Goal: Obtain resource: Obtain resource

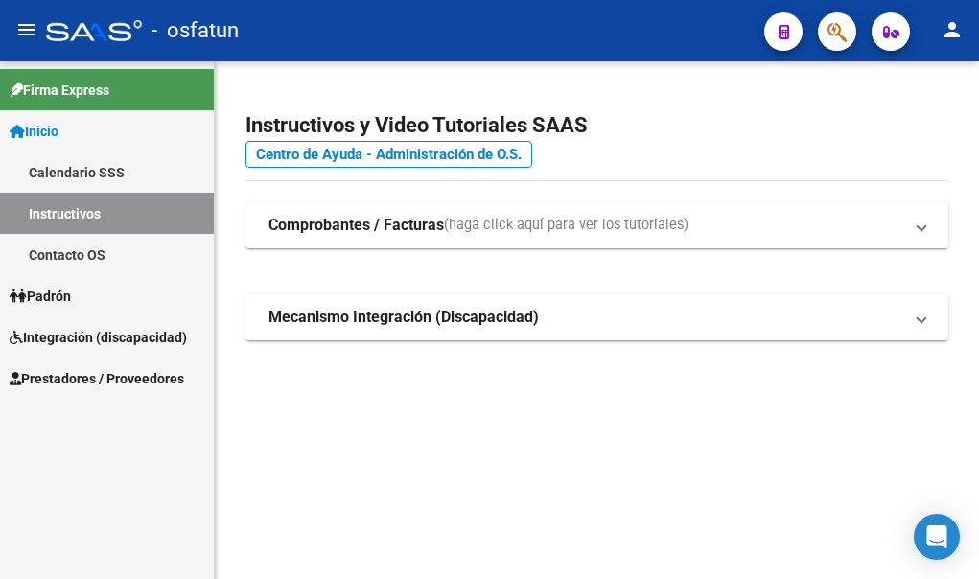
click at [953, 35] on mat-icon "person" at bounding box center [952, 29] width 23 height 23
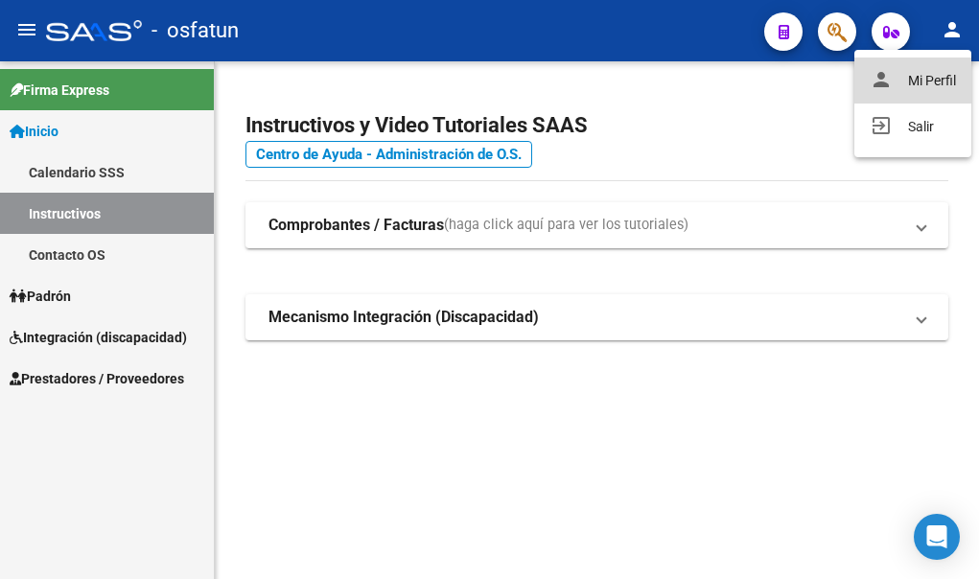
click at [940, 79] on button "person Mi Perfil" at bounding box center [912, 81] width 117 height 46
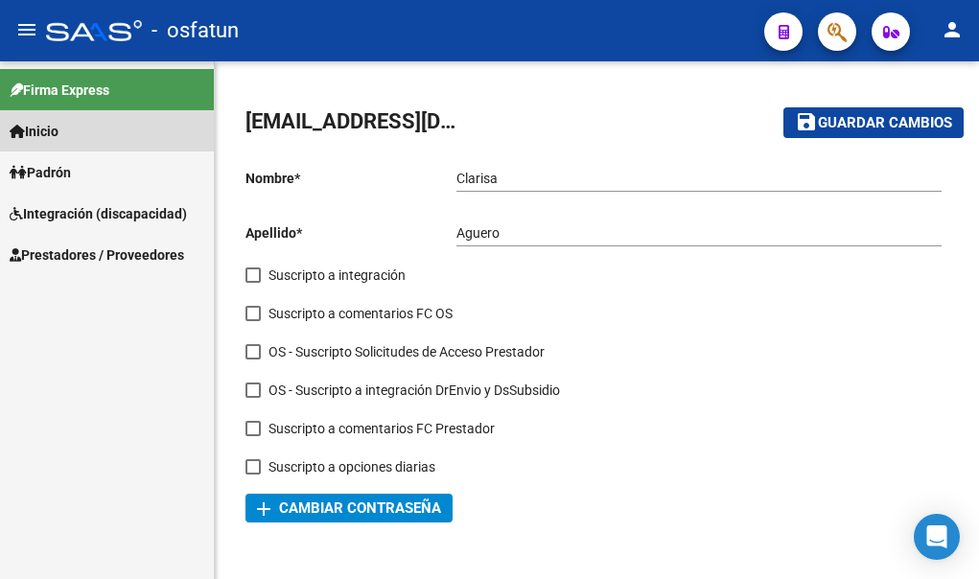
click at [50, 132] on span "Inicio" at bounding box center [34, 131] width 49 height 21
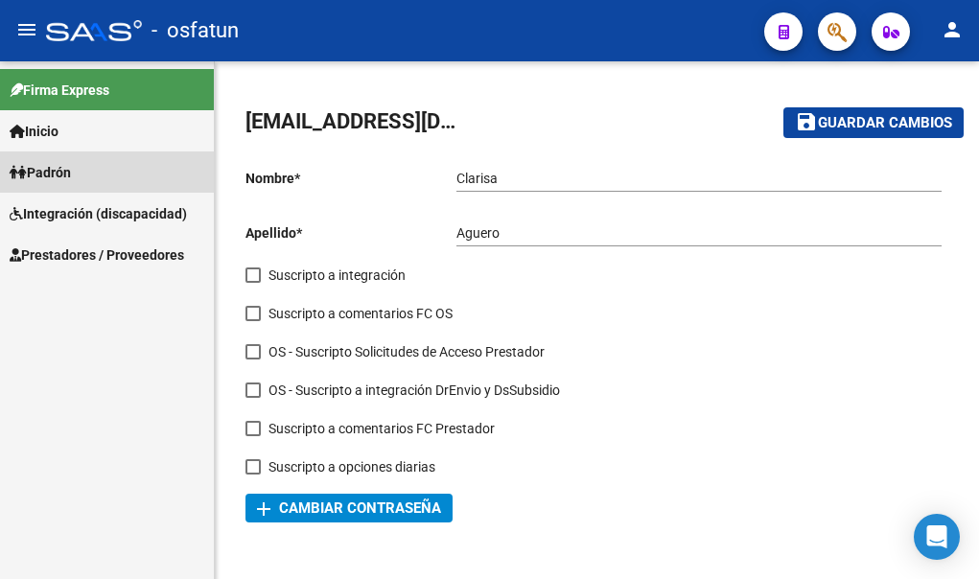
click at [64, 171] on span "Padrón" at bounding box center [40, 172] width 61 height 21
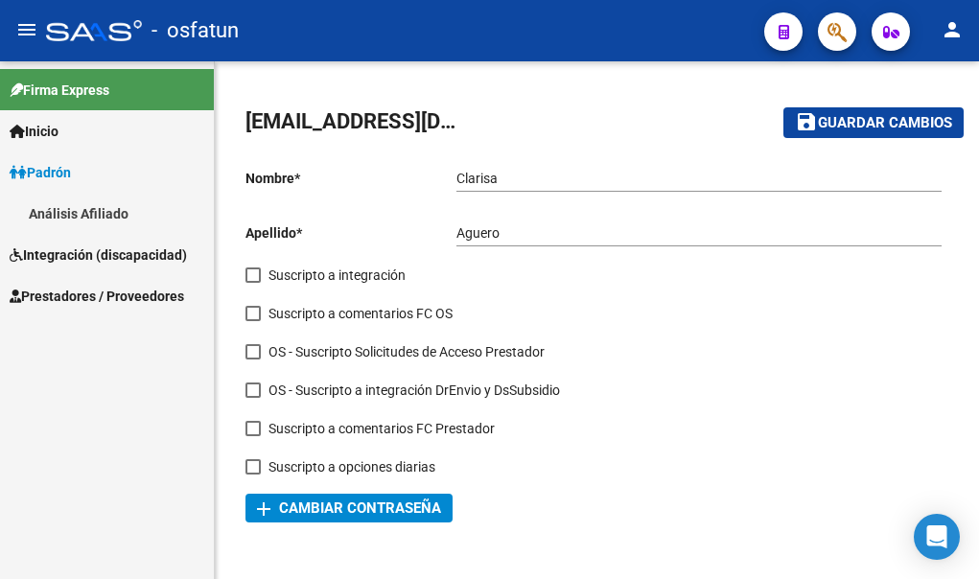
click at [95, 300] on span "Prestadores / Proveedores" at bounding box center [97, 296] width 174 height 21
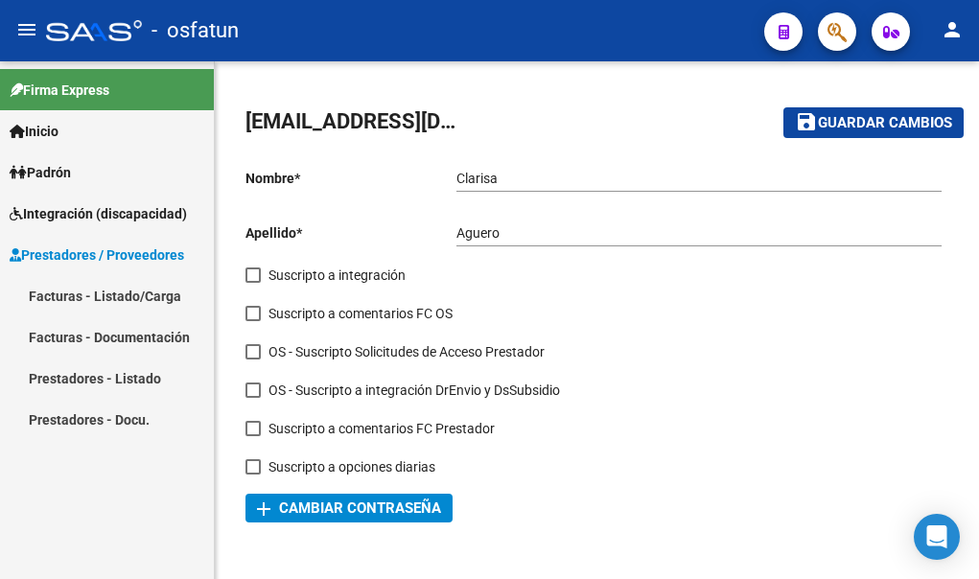
click at [85, 297] on link "Facturas - Listado/Carga" at bounding box center [107, 295] width 214 height 41
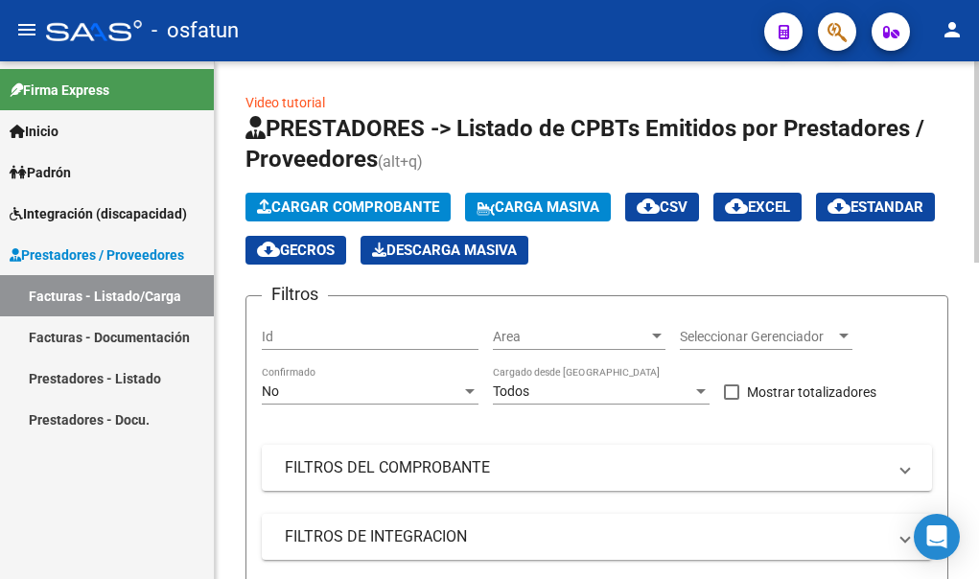
click at [349, 207] on span "Cargar Comprobante" at bounding box center [348, 206] width 182 height 17
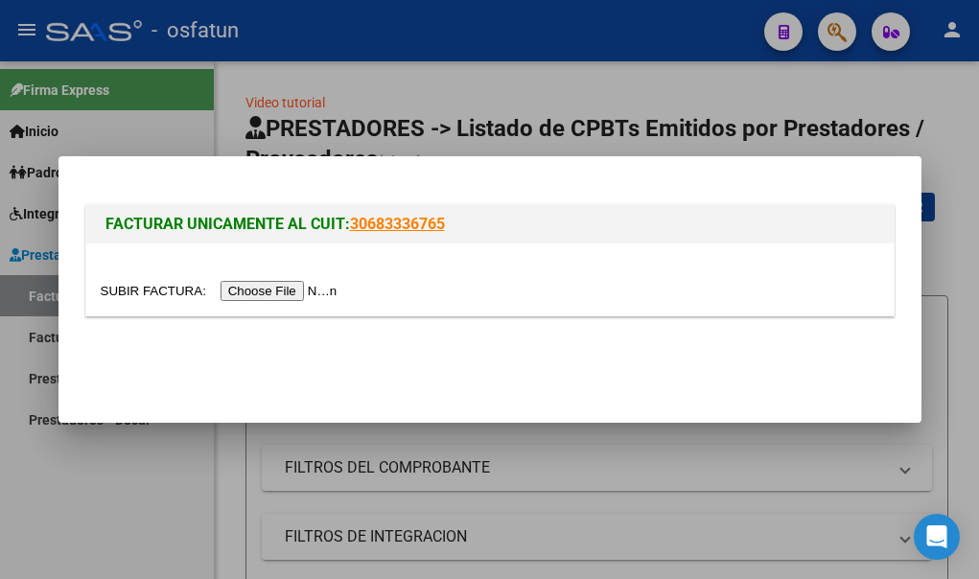
click at [297, 291] on input "file" at bounding box center [222, 291] width 243 height 20
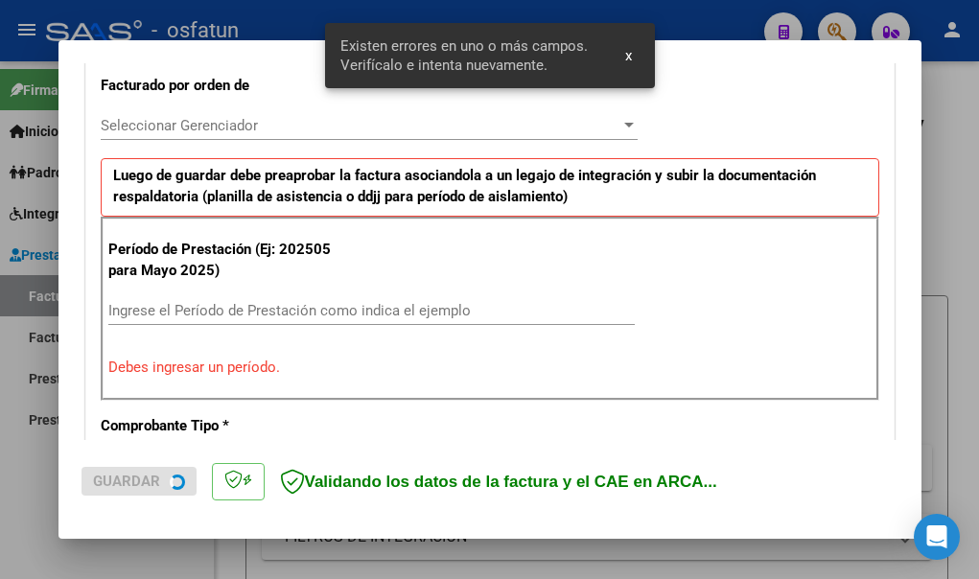
scroll to position [541, 0]
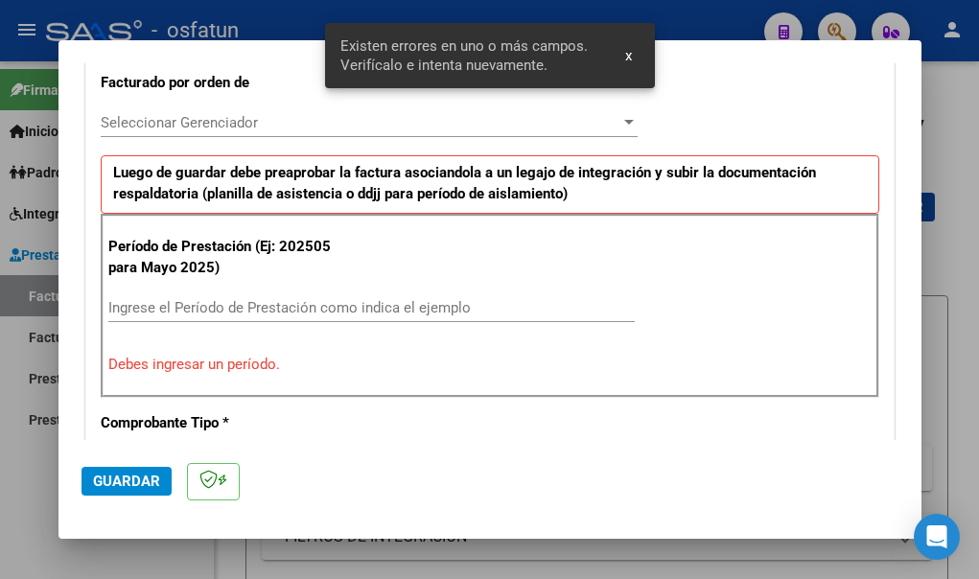
click at [128, 306] on input "Ingrese el Período de Prestación como indica el ejemplo" at bounding box center [371, 307] width 526 height 17
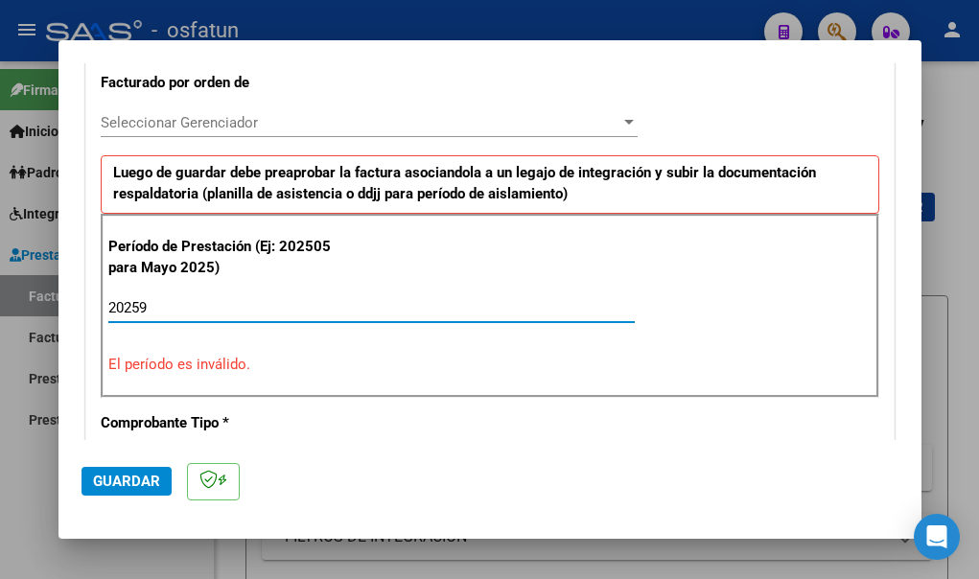
click at [142, 311] on input "20259" at bounding box center [371, 307] width 526 height 17
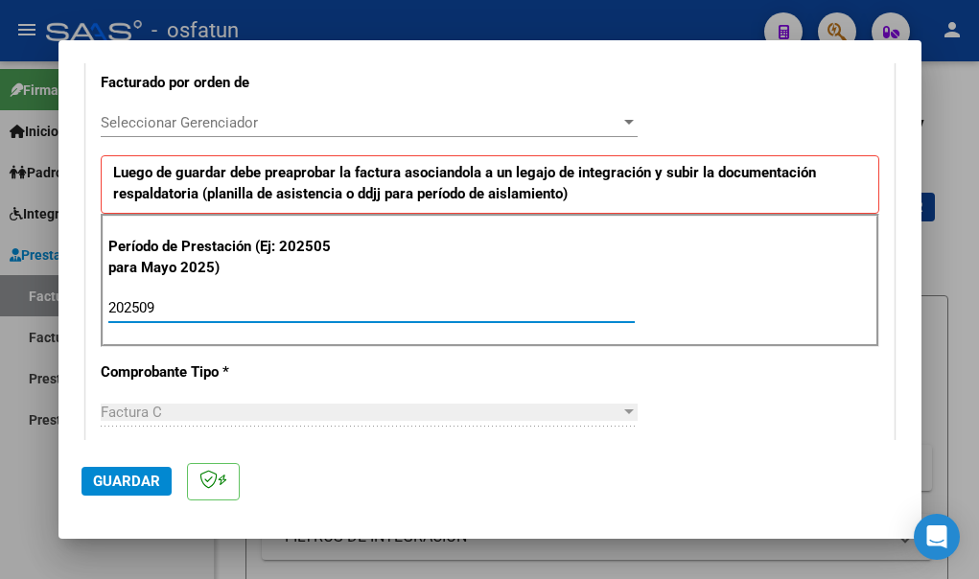
click at [174, 306] on input "202509" at bounding box center [371, 307] width 526 height 17
type input "202509"
click at [131, 485] on span "Guardar" at bounding box center [126, 481] width 67 height 17
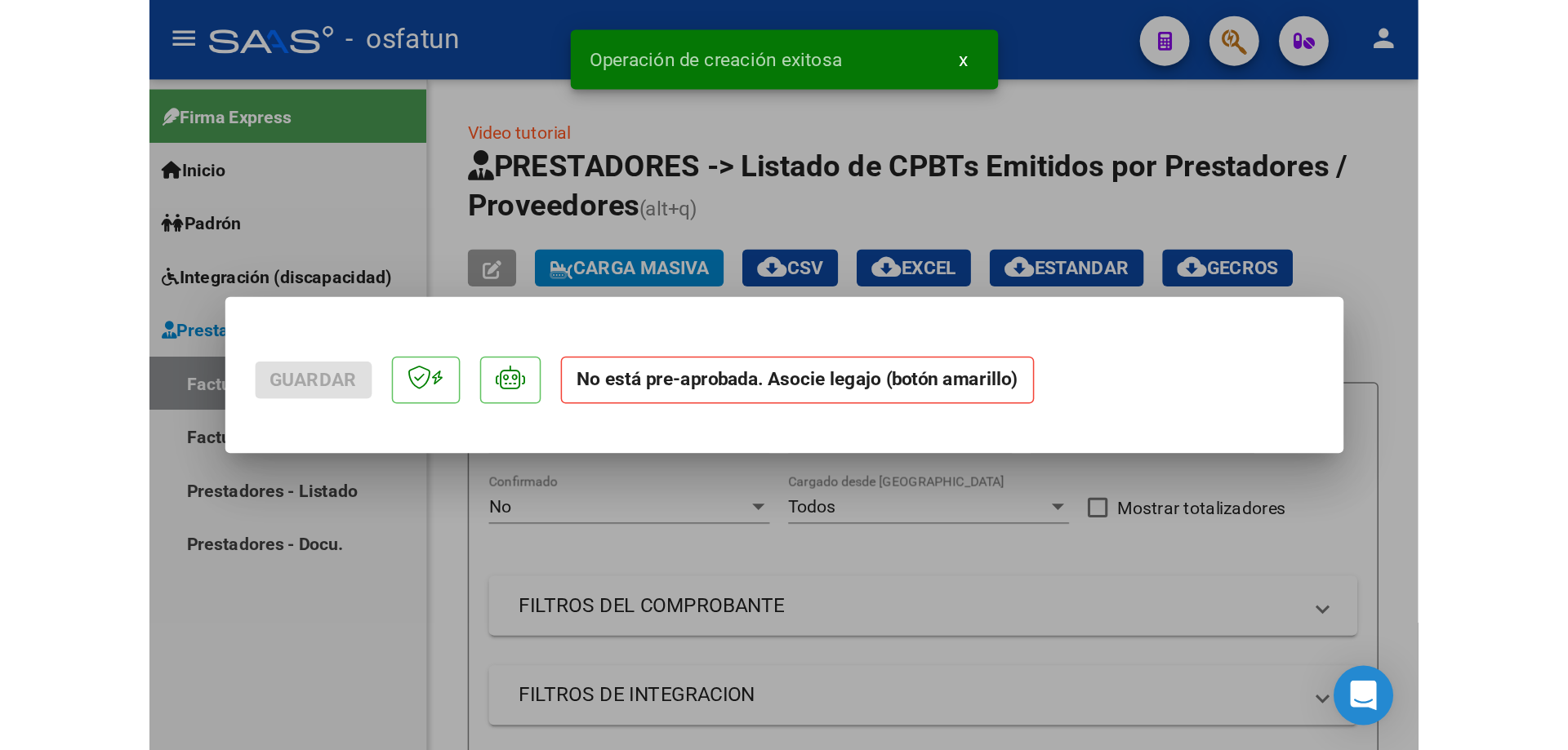
scroll to position [0, 0]
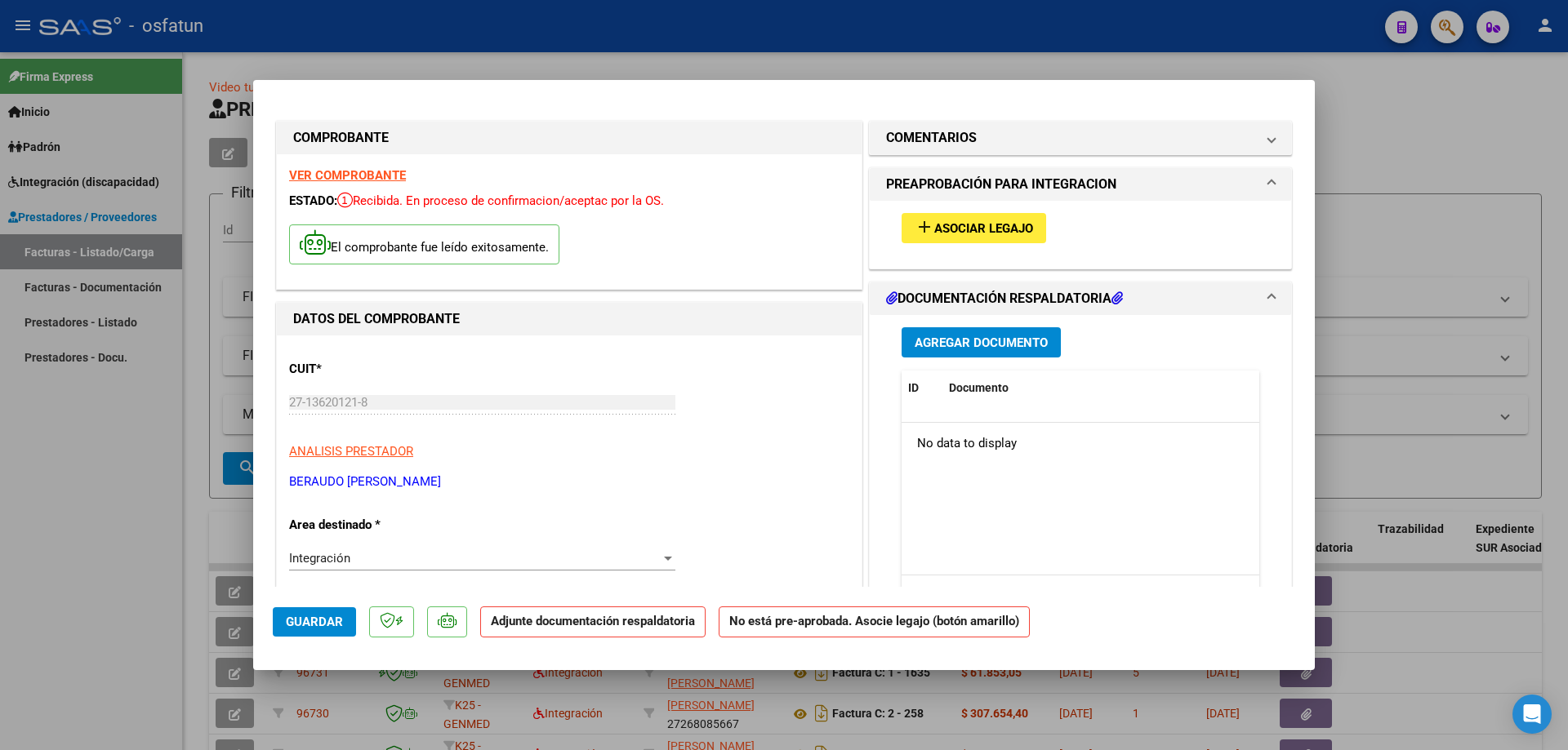
click at [833, 335] on span "Agregar Documento" at bounding box center [981, 341] width 133 height 14
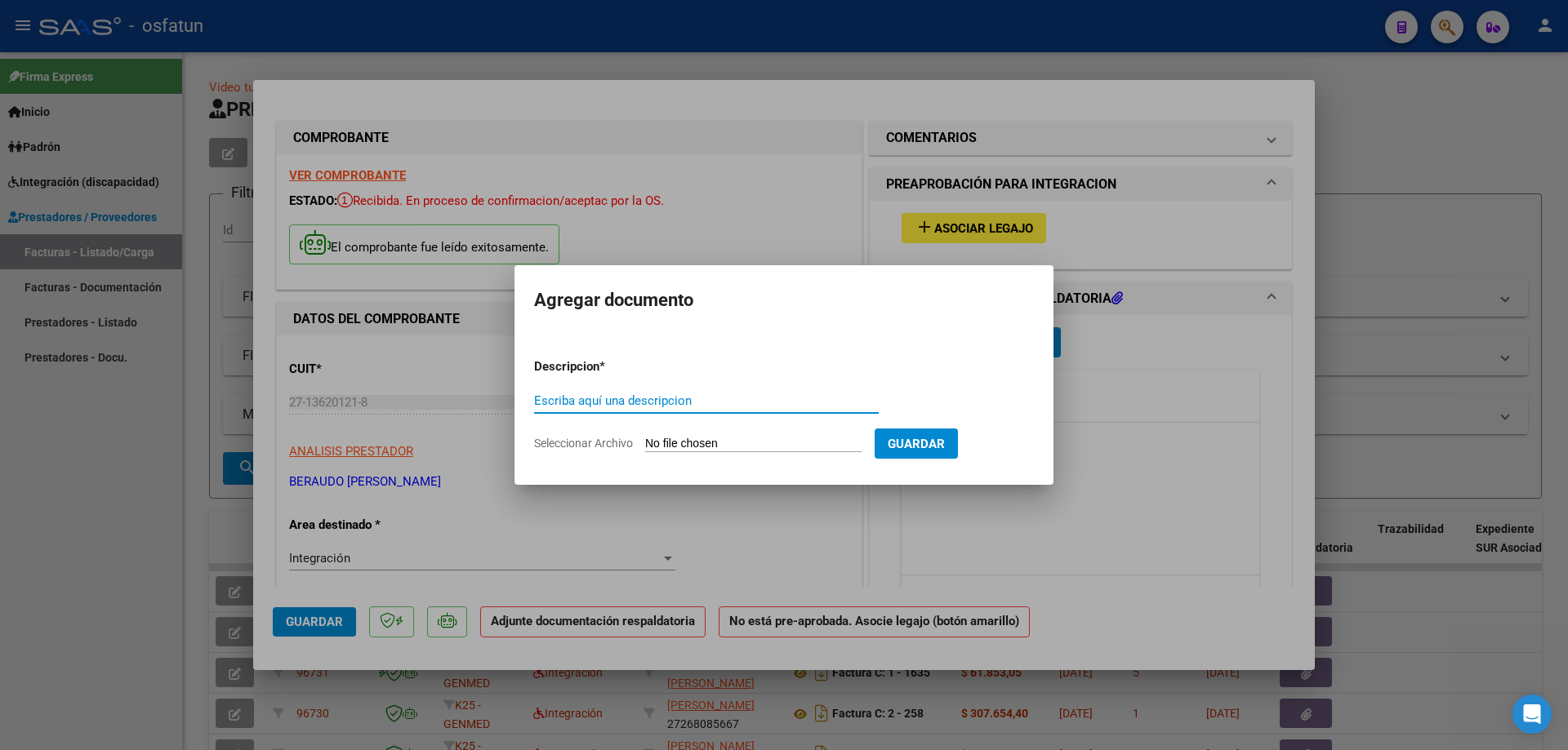
click at [678, 442] on input "Seleccionar Archivo" at bounding box center [753, 444] width 216 height 15
type input "C:\fakepath\Planilla de asistencia [DATE] [PERSON_NAME].pdf"
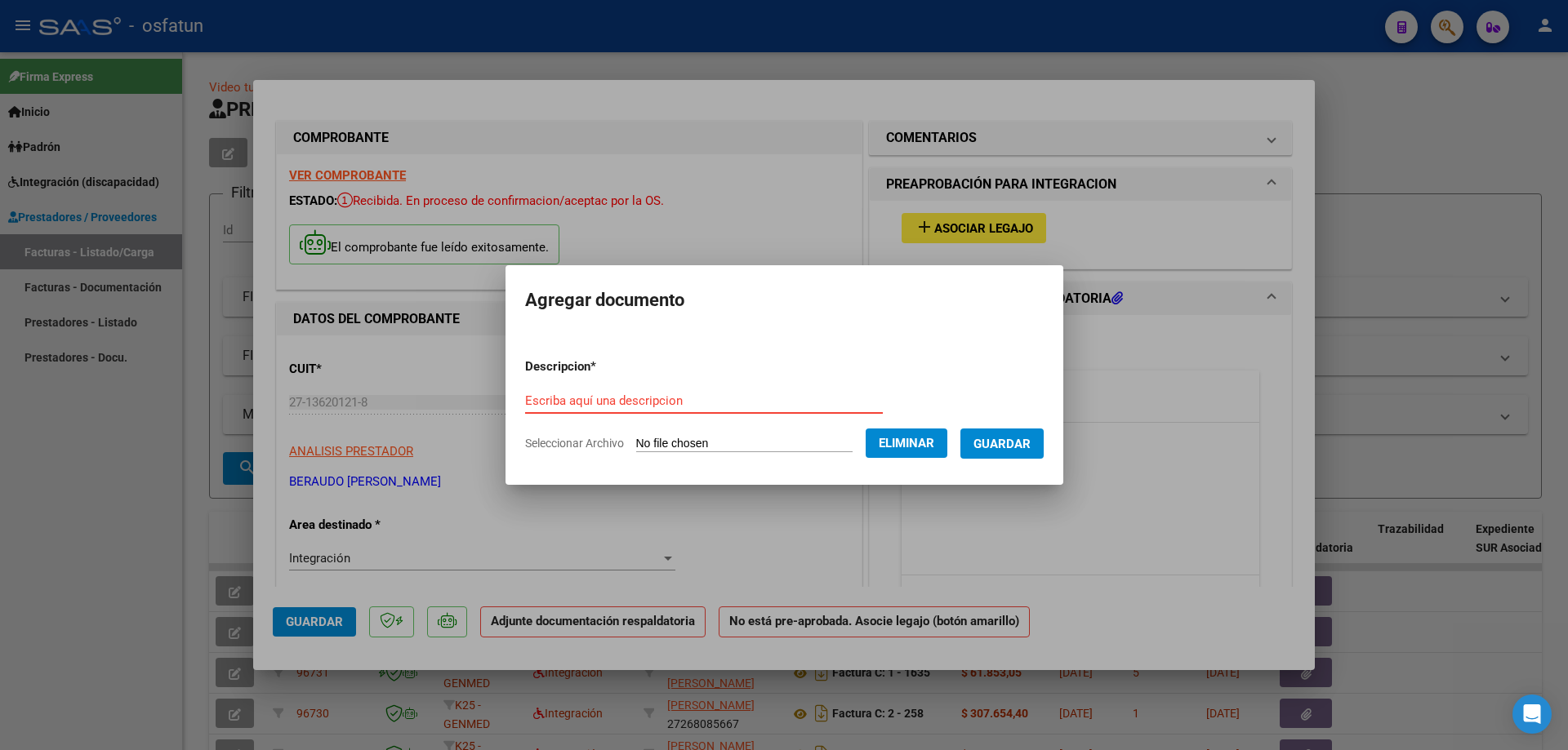
click at [526, 398] on input "Escriba aquí una descripcion" at bounding box center [704, 400] width 358 height 14
type input "a"
type input "Asistencia fonoaudiología 09 25"
click at [833, 444] on span "Guardar" at bounding box center [1002, 444] width 57 height 14
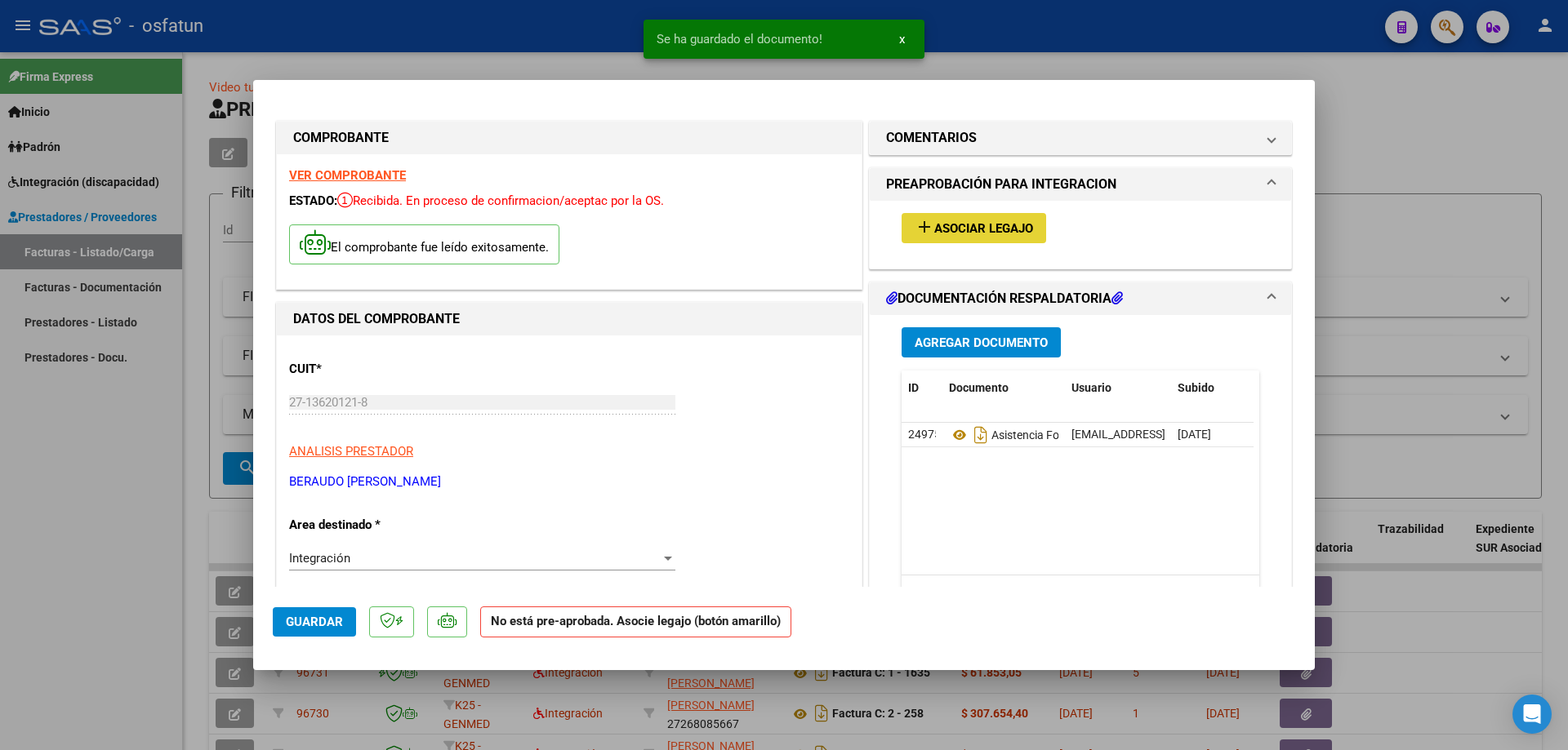
click at [833, 228] on span "Asociar Legajo" at bounding box center [984, 228] width 99 height 14
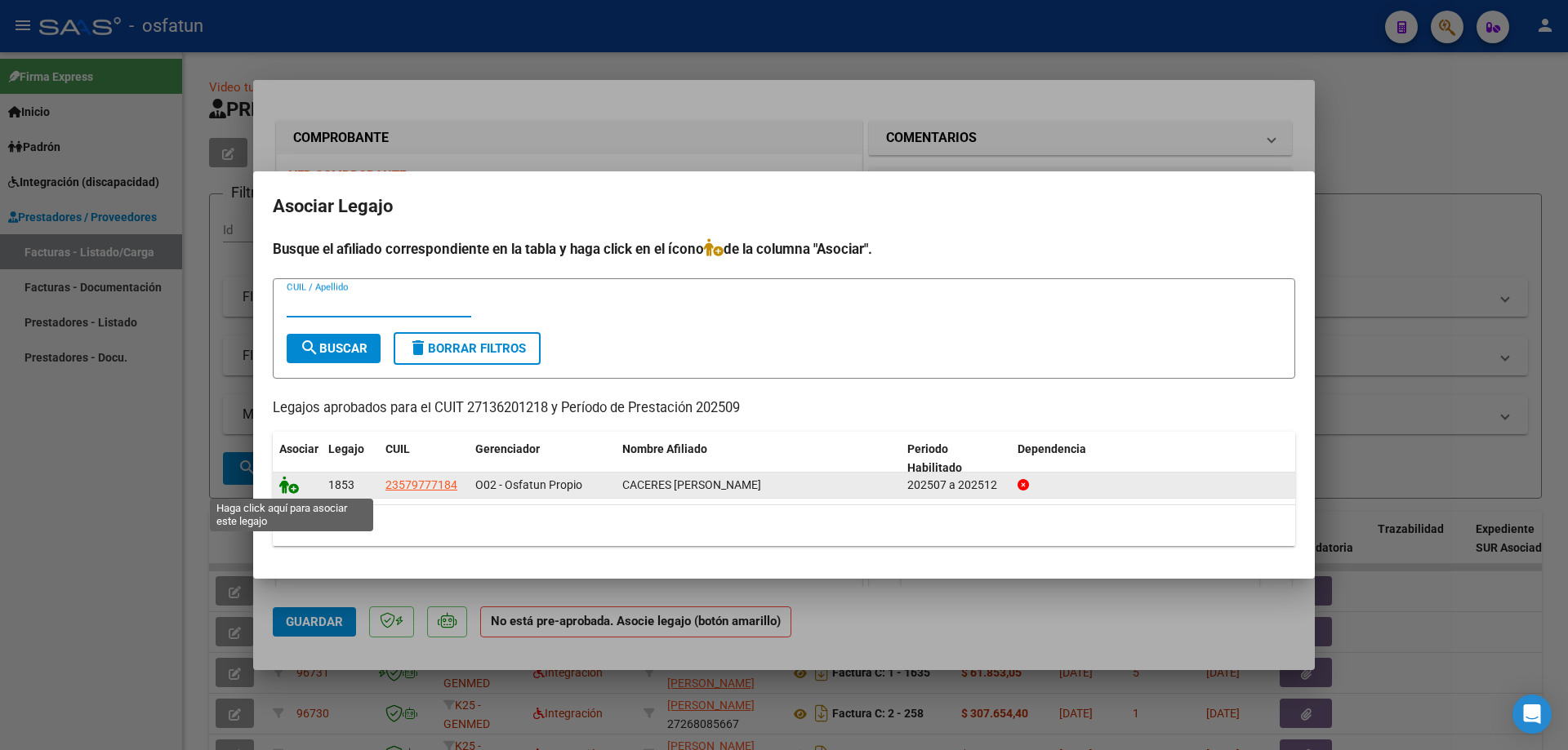
click at [285, 486] on icon at bounding box center [289, 484] width 20 height 18
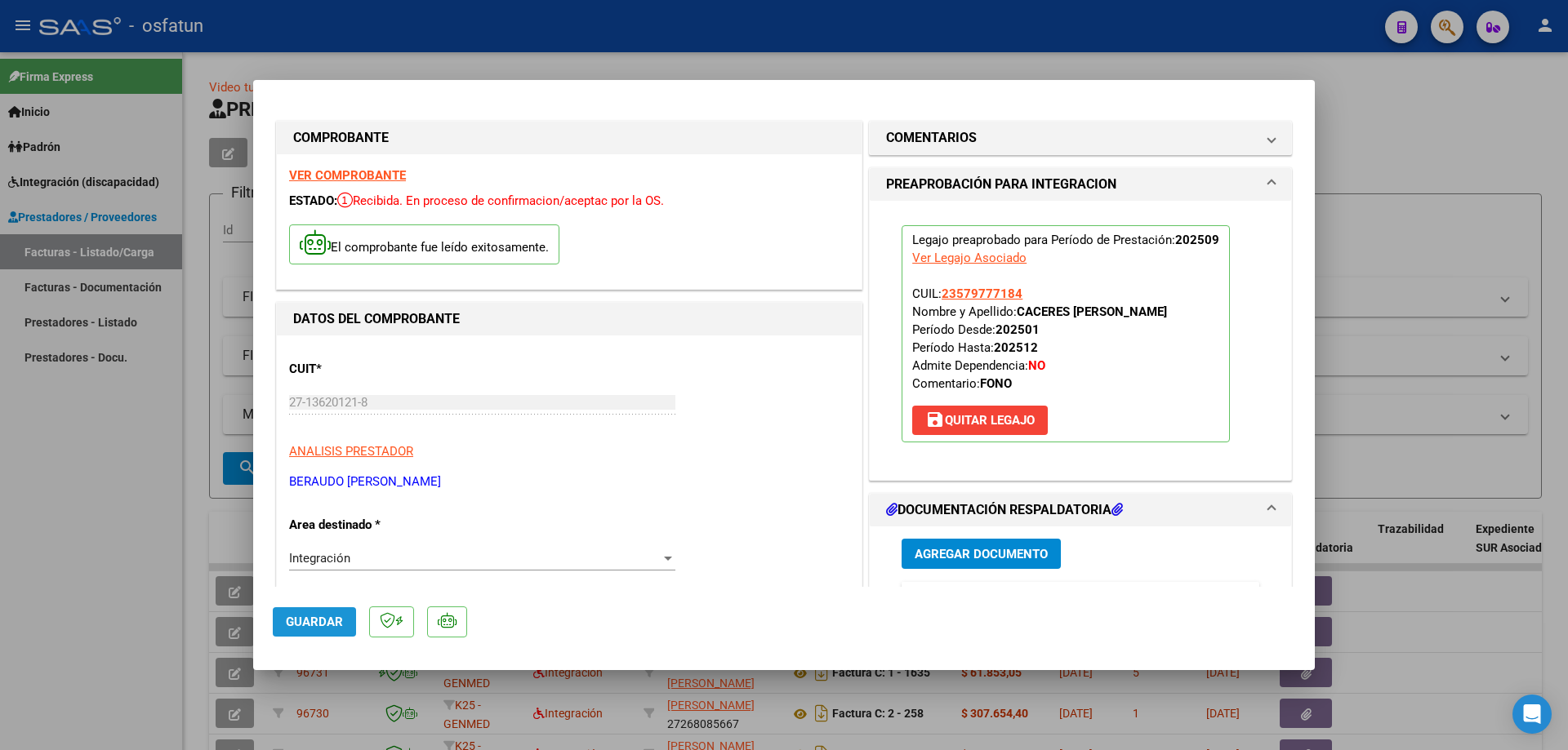
click at [298, 492] on span "Guardar" at bounding box center [314, 621] width 57 height 14
click at [96, 492] on div at bounding box center [784, 375] width 1568 height 750
type input "$ 0,00"
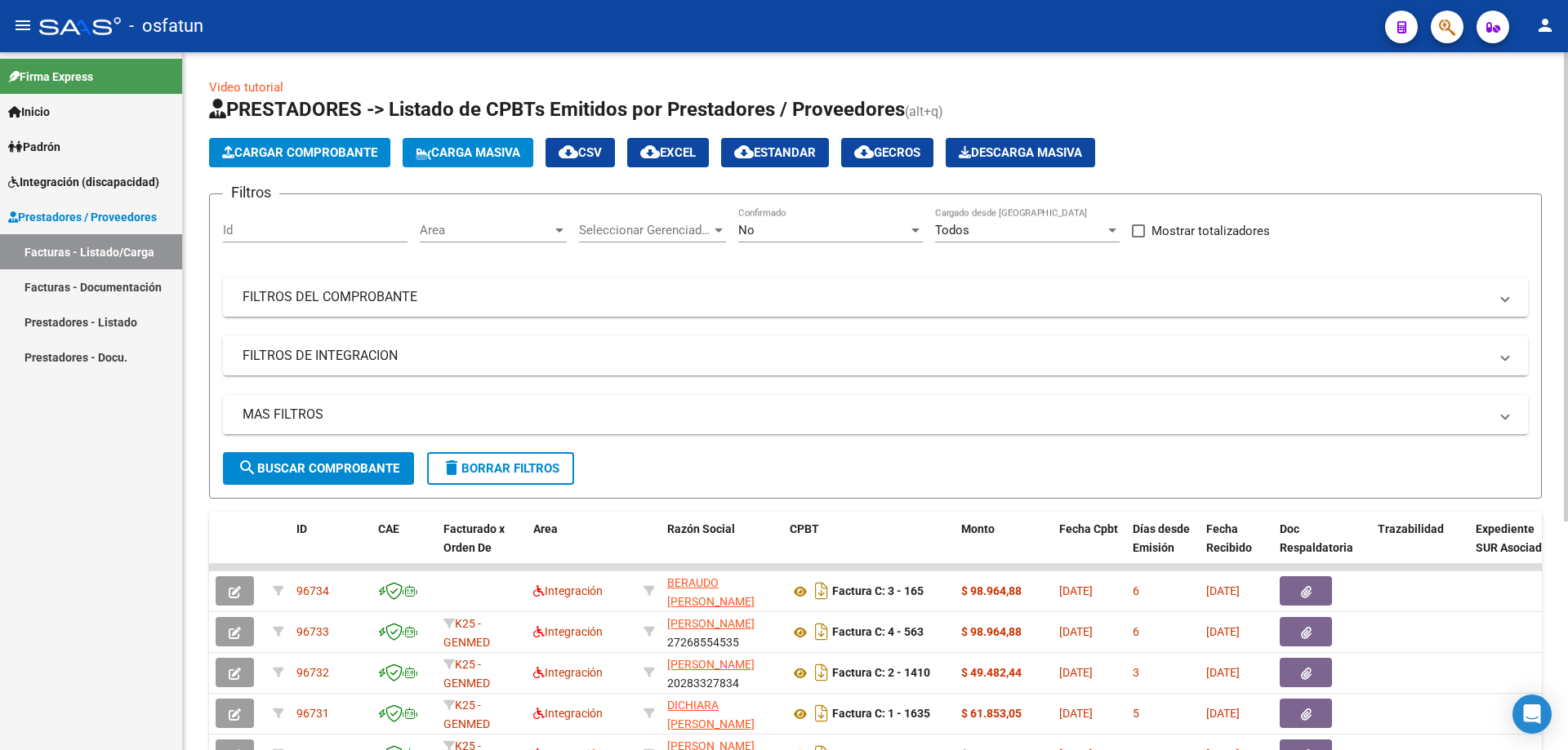
click at [272, 150] on span "Cargar Comprobante" at bounding box center [300, 152] width 155 height 14
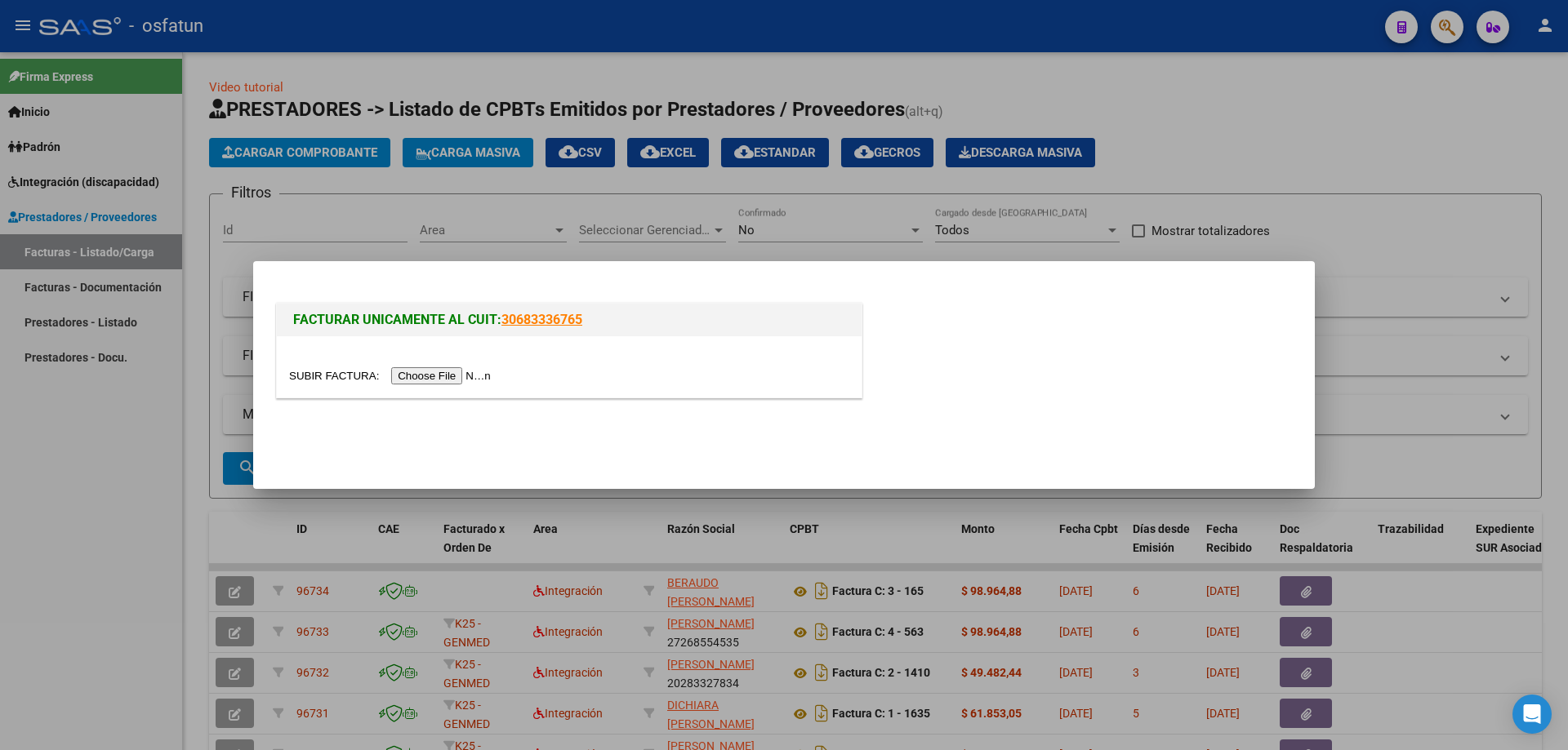
click at [432, 378] on input "file" at bounding box center [392, 375] width 207 height 17
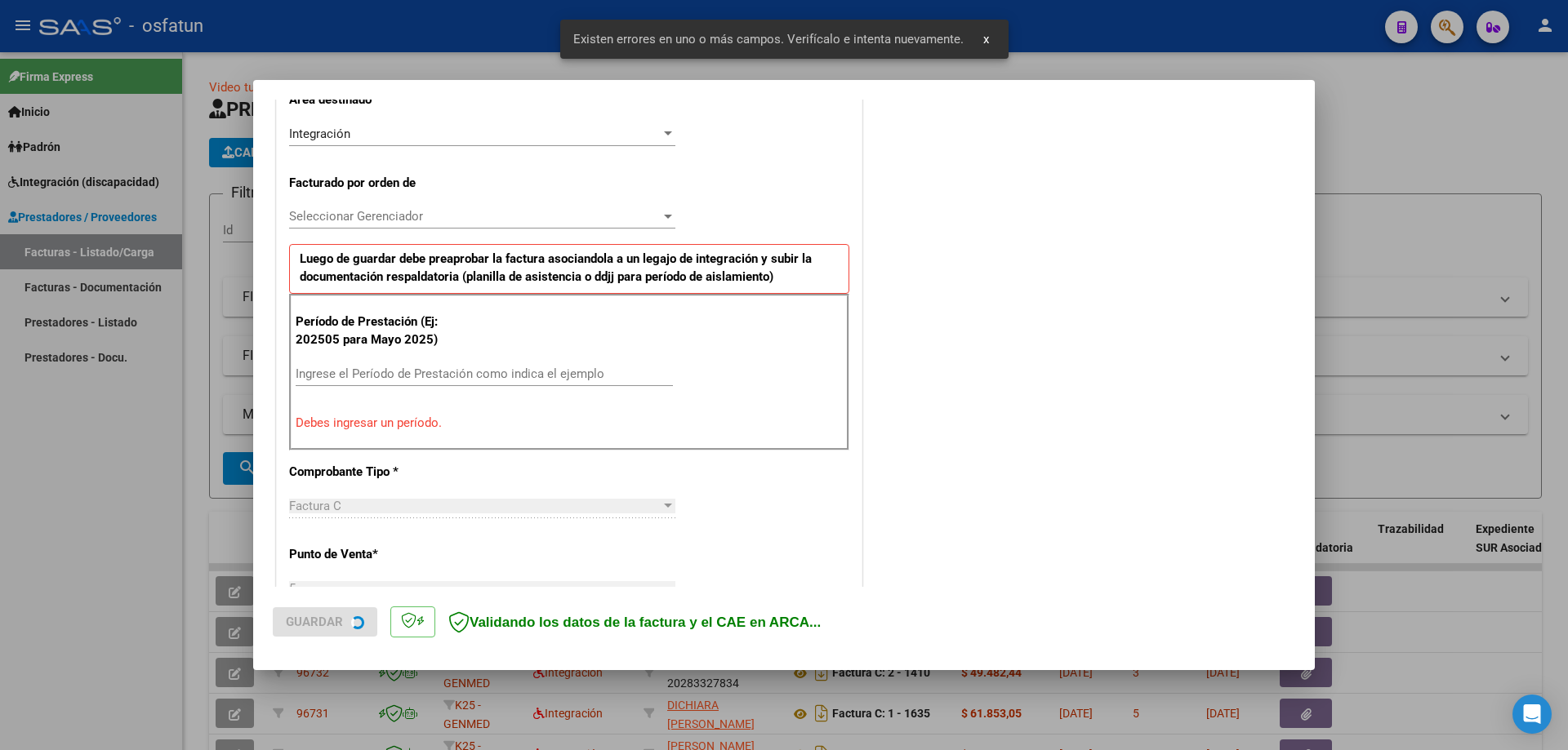
scroll to position [407, 0]
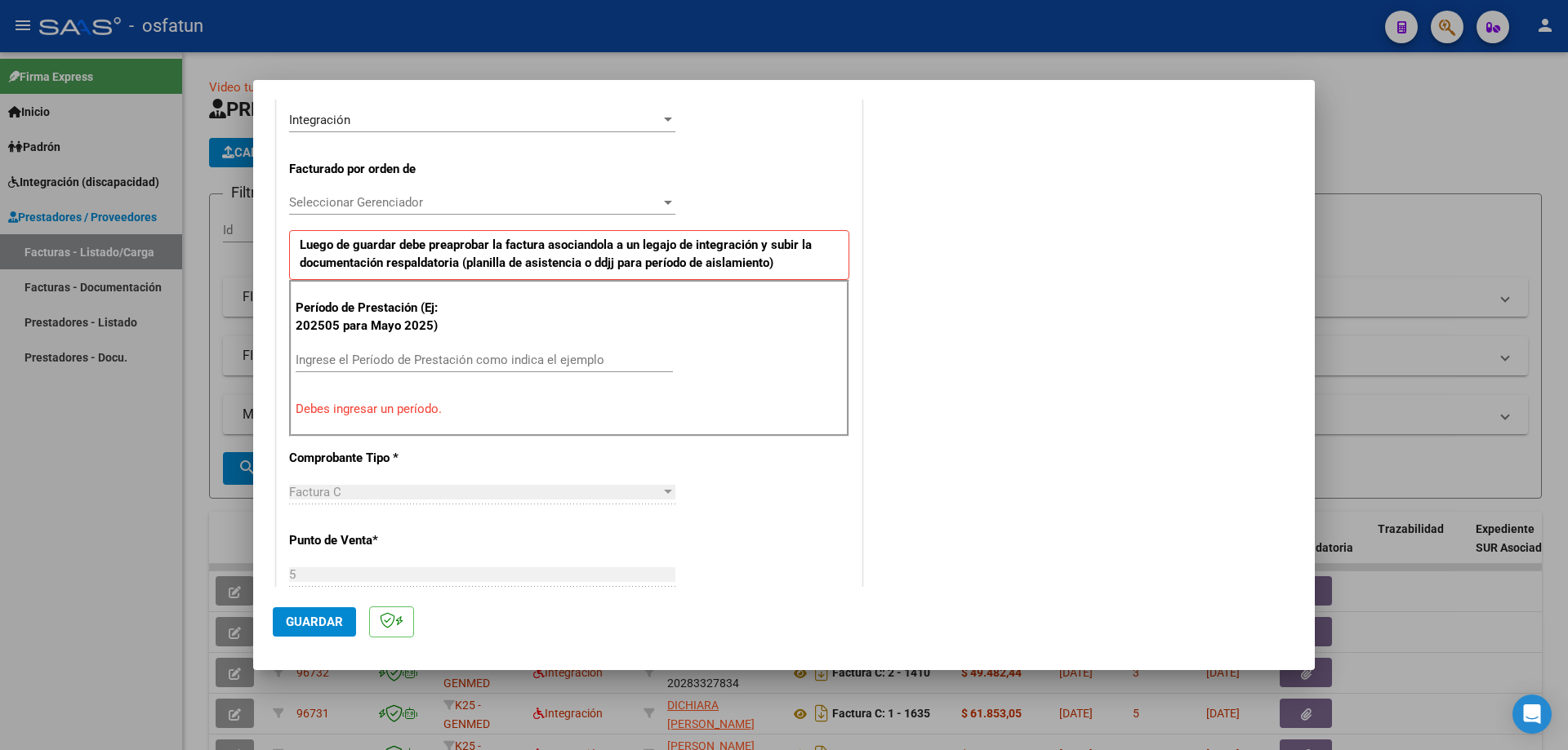
click at [307, 360] on input "Ingrese el Período de Prestación como indica el ejemplo" at bounding box center [484, 359] width 377 height 14
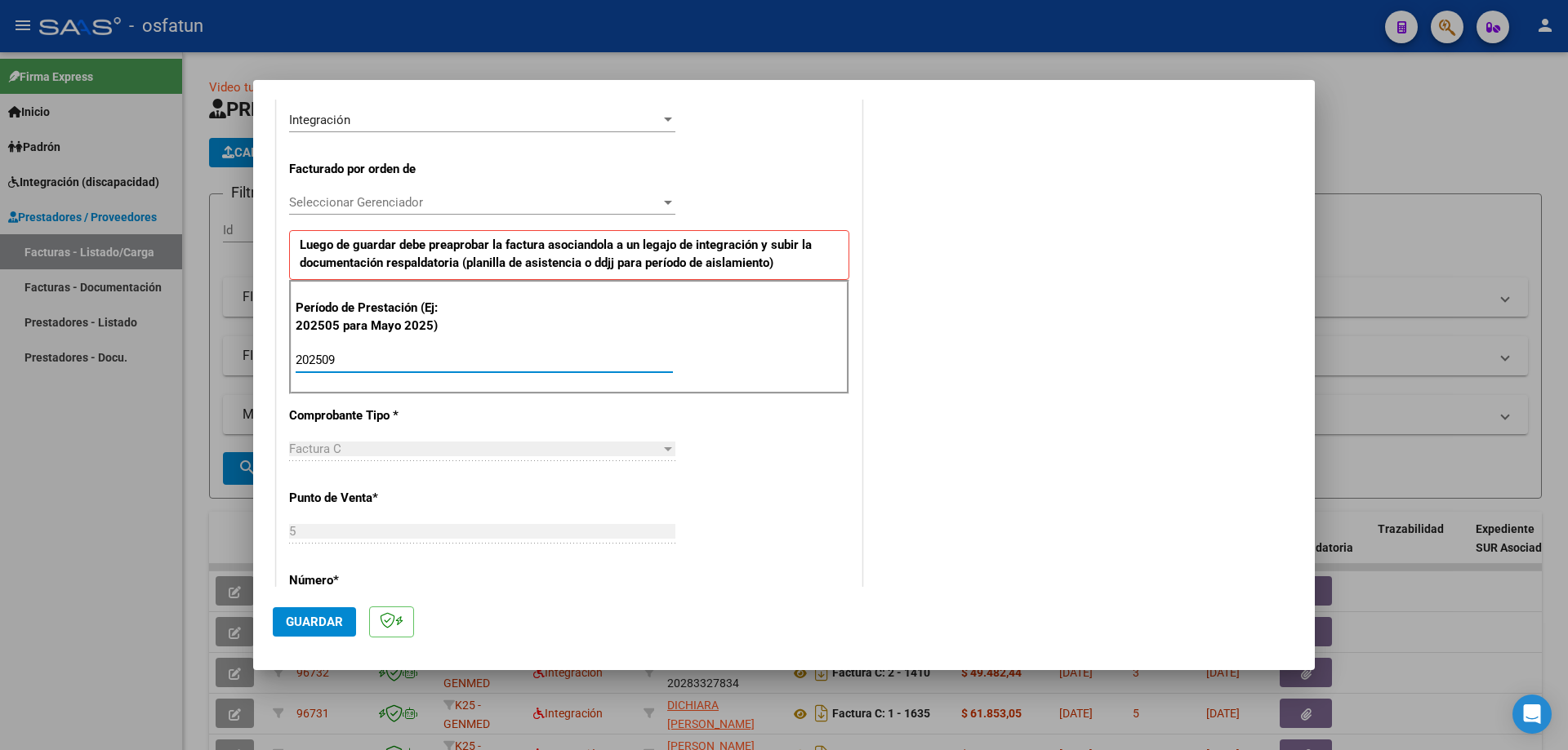
type input "202509"
click at [313, 492] on span "Guardar" at bounding box center [314, 621] width 57 height 14
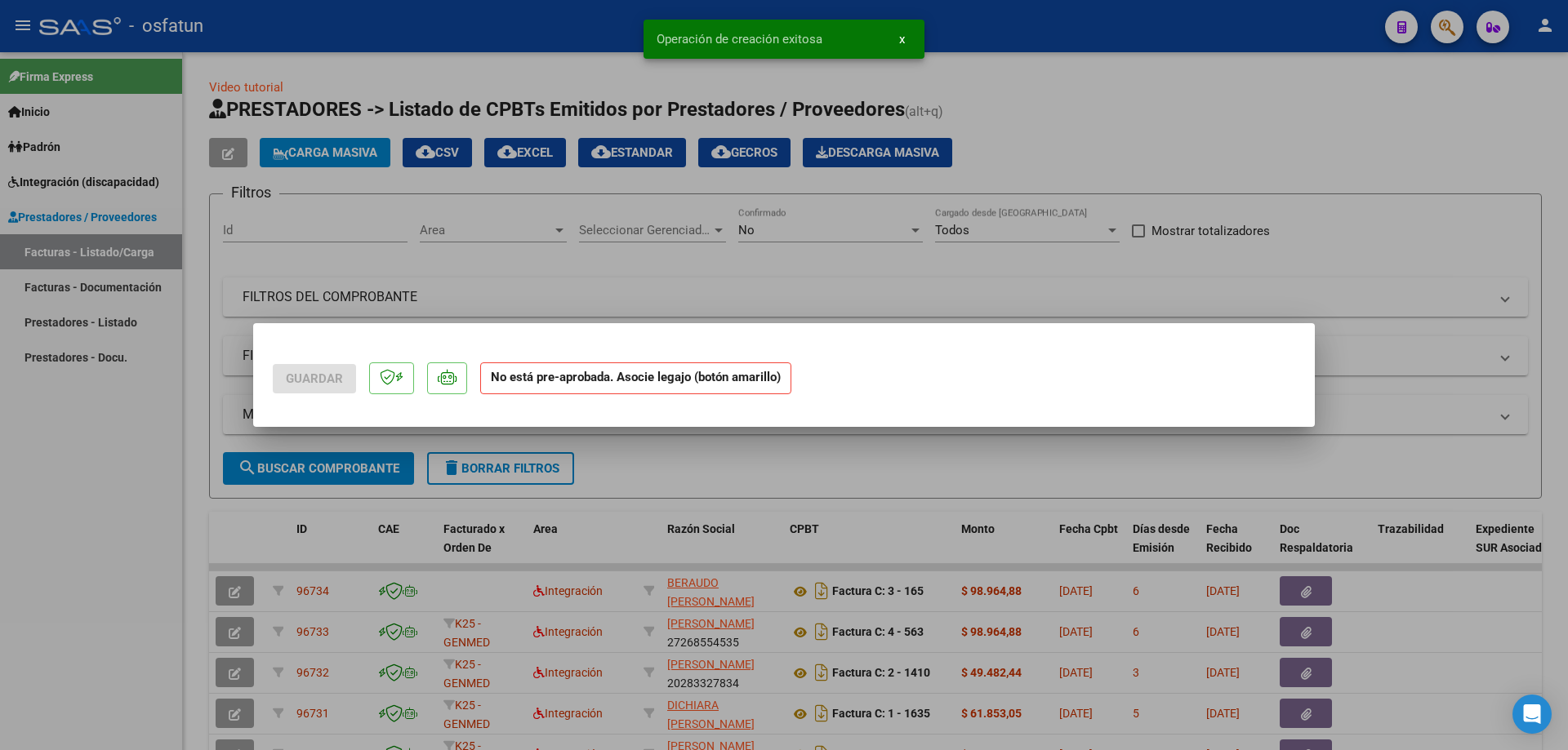
scroll to position [0, 0]
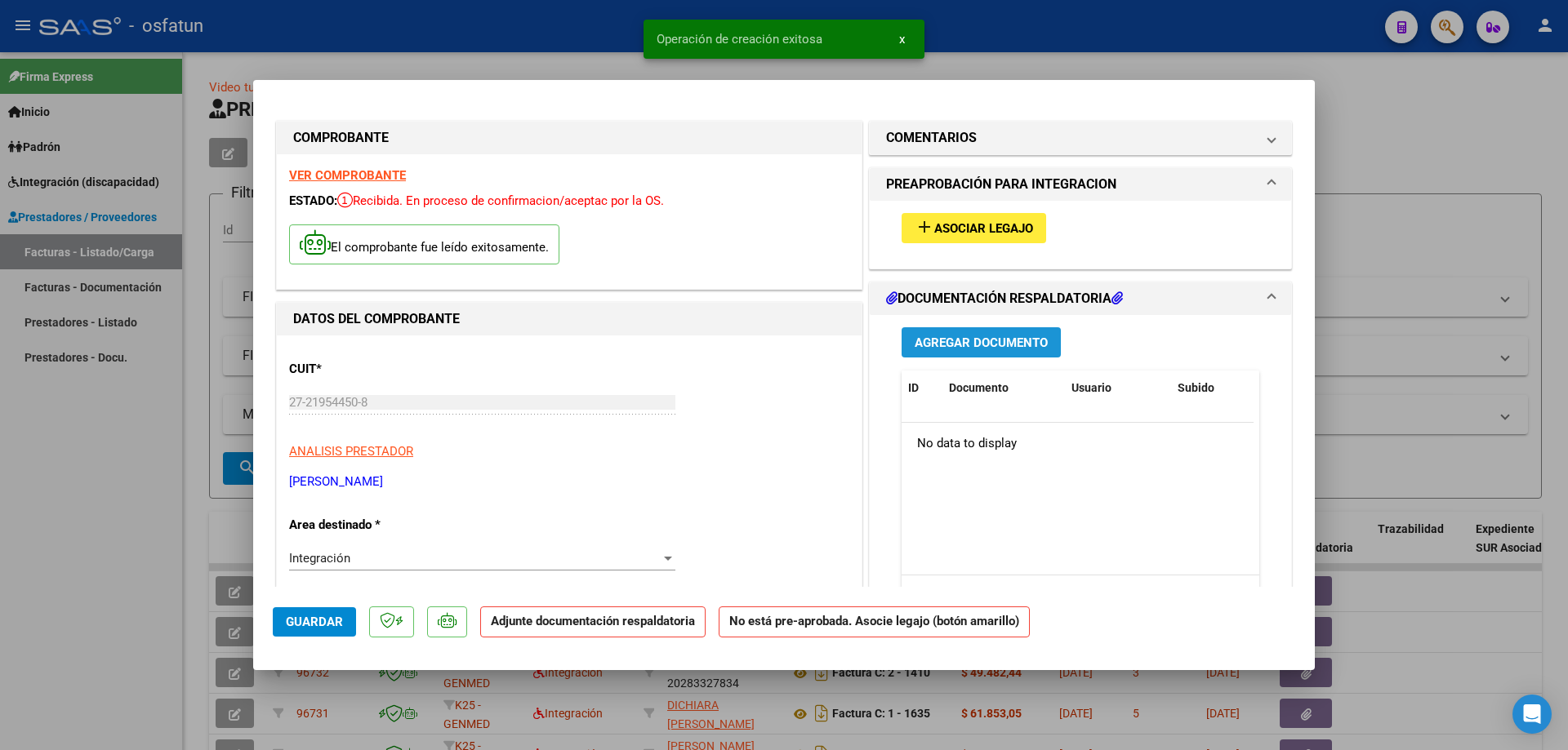
click at [833, 339] on span "Agregar Documento" at bounding box center [981, 342] width 133 height 14
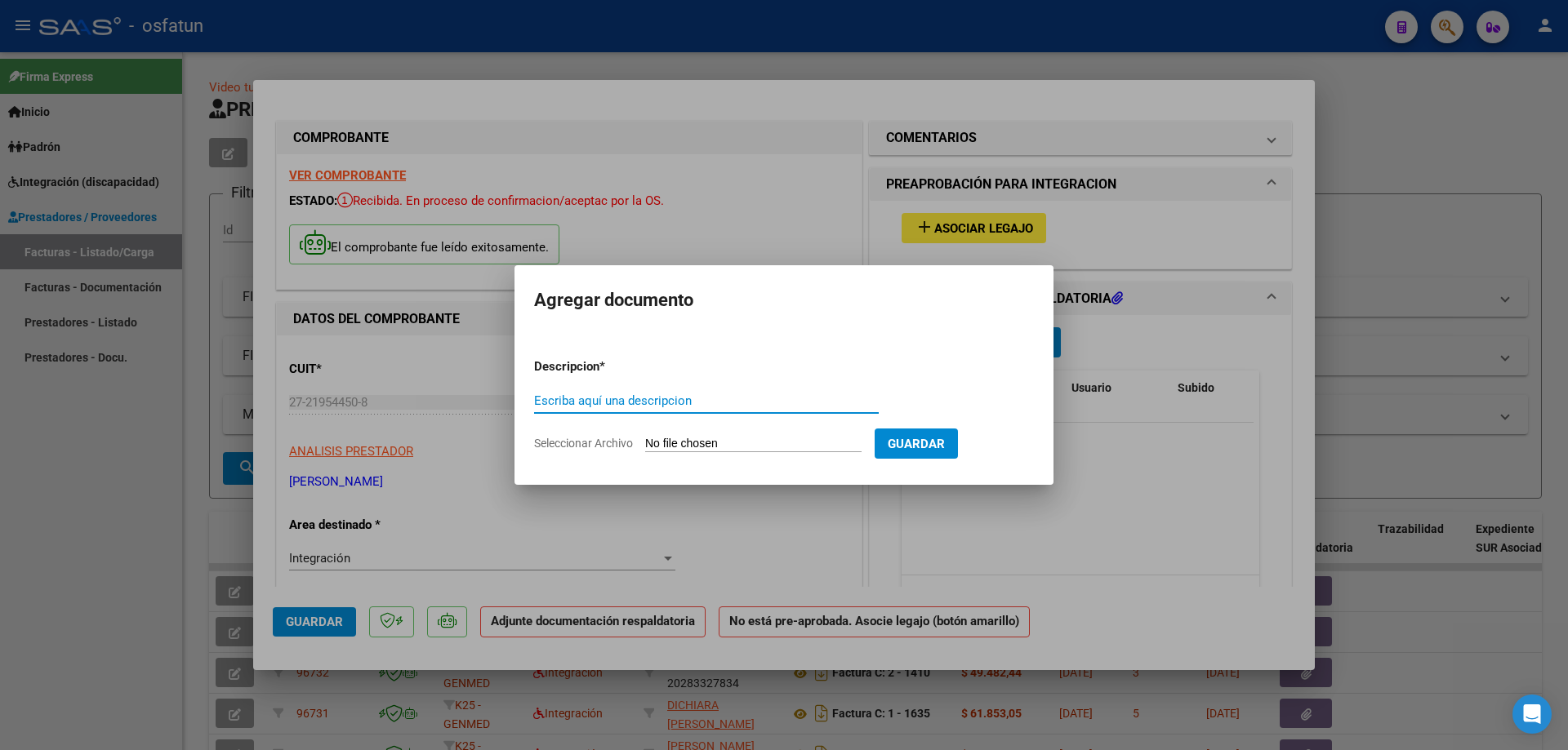
click at [726, 448] on input "Seleccionar Archivo" at bounding box center [753, 444] width 216 height 15
type input "C:\fakepath\Asistencia Zarate F [DATE].pdf"
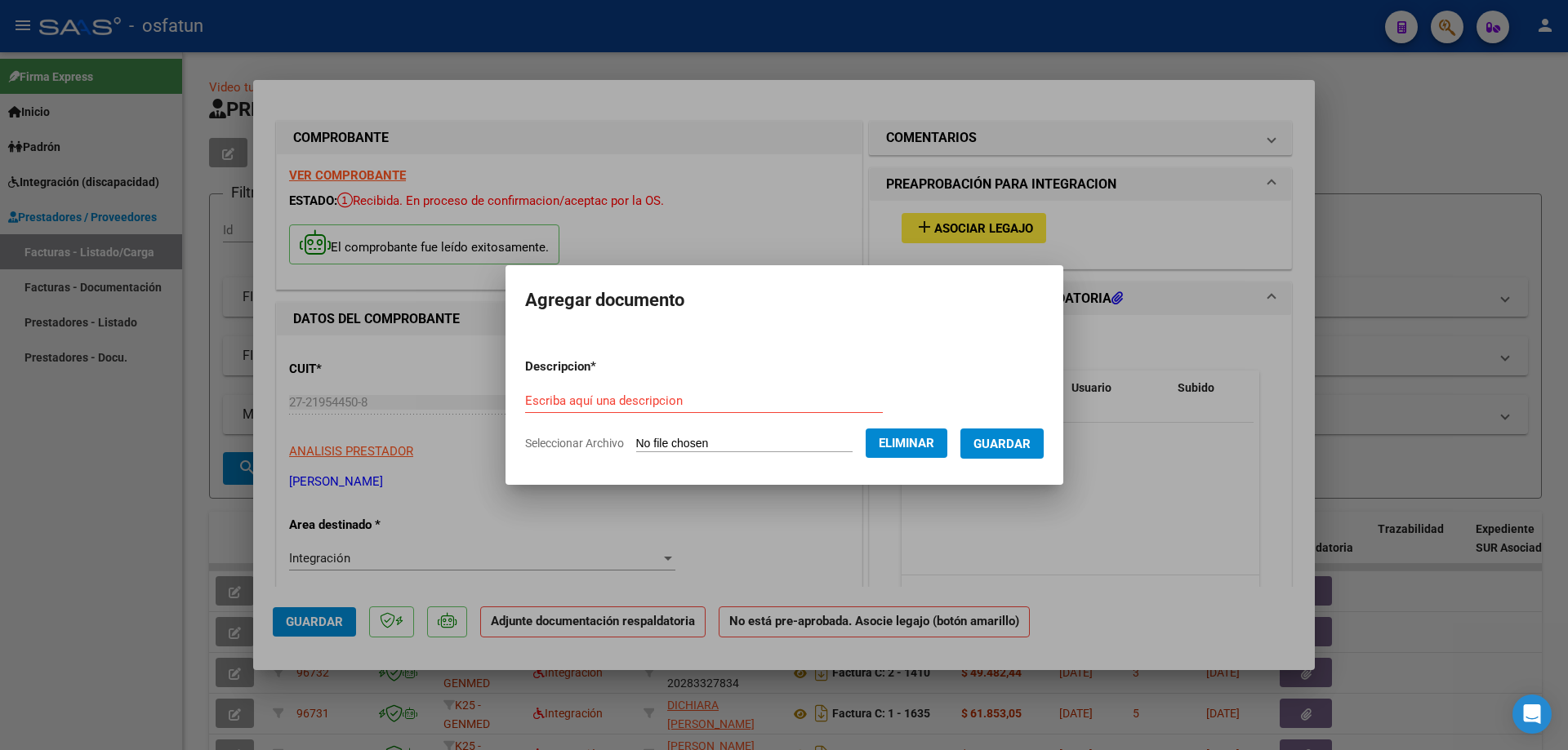
click at [525, 400] on input "Escriba aquí una descripcion" at bounding box center [704, 400] width 358 height 14
type input "Asistencia T.O 09 25"
click at [833, 444] on span "Guardar" at bounding box center [1002, 444] width 57 height 14
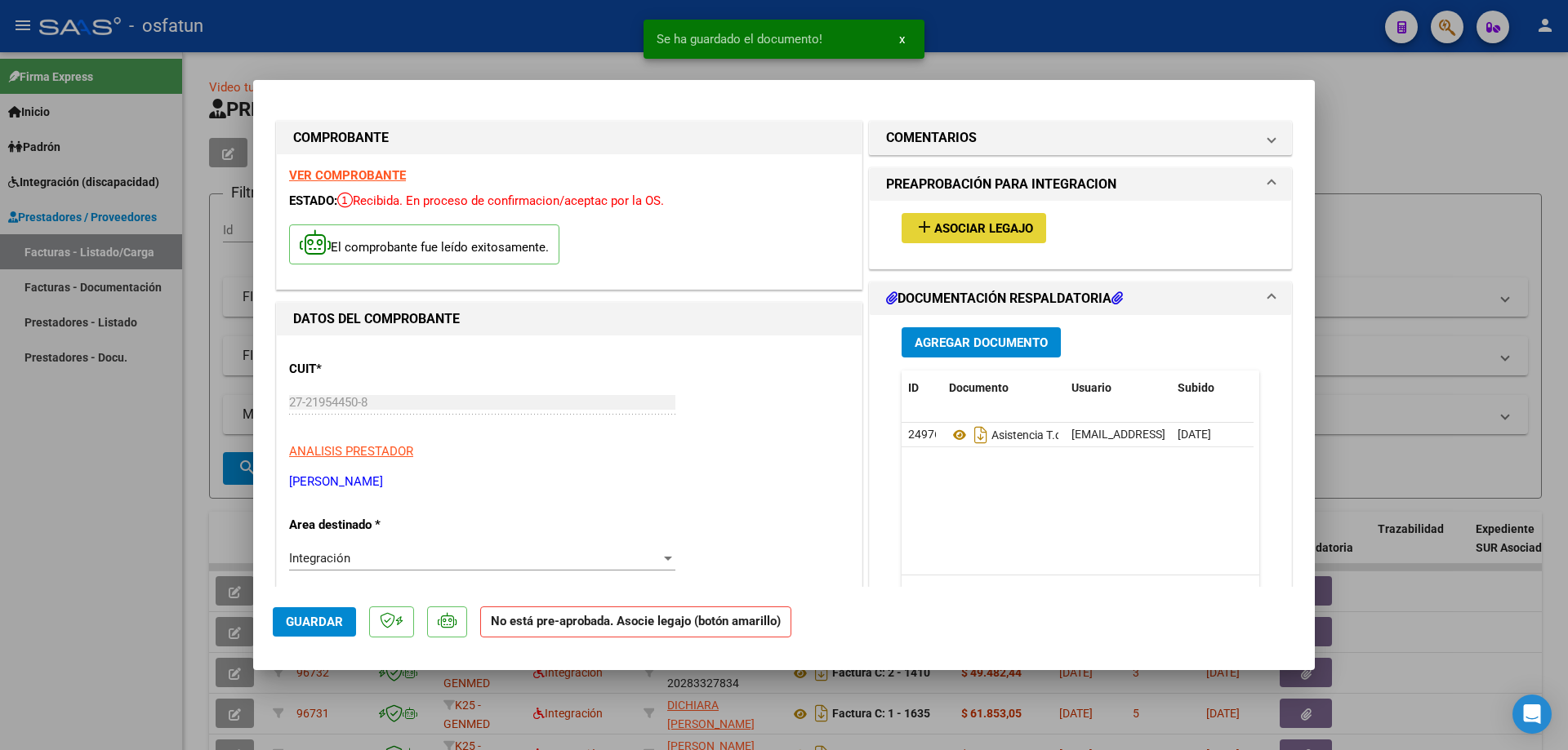
click at [833, 226] on span "Asociar Legajo" at bounding box center [984, 228] width 99 height 14
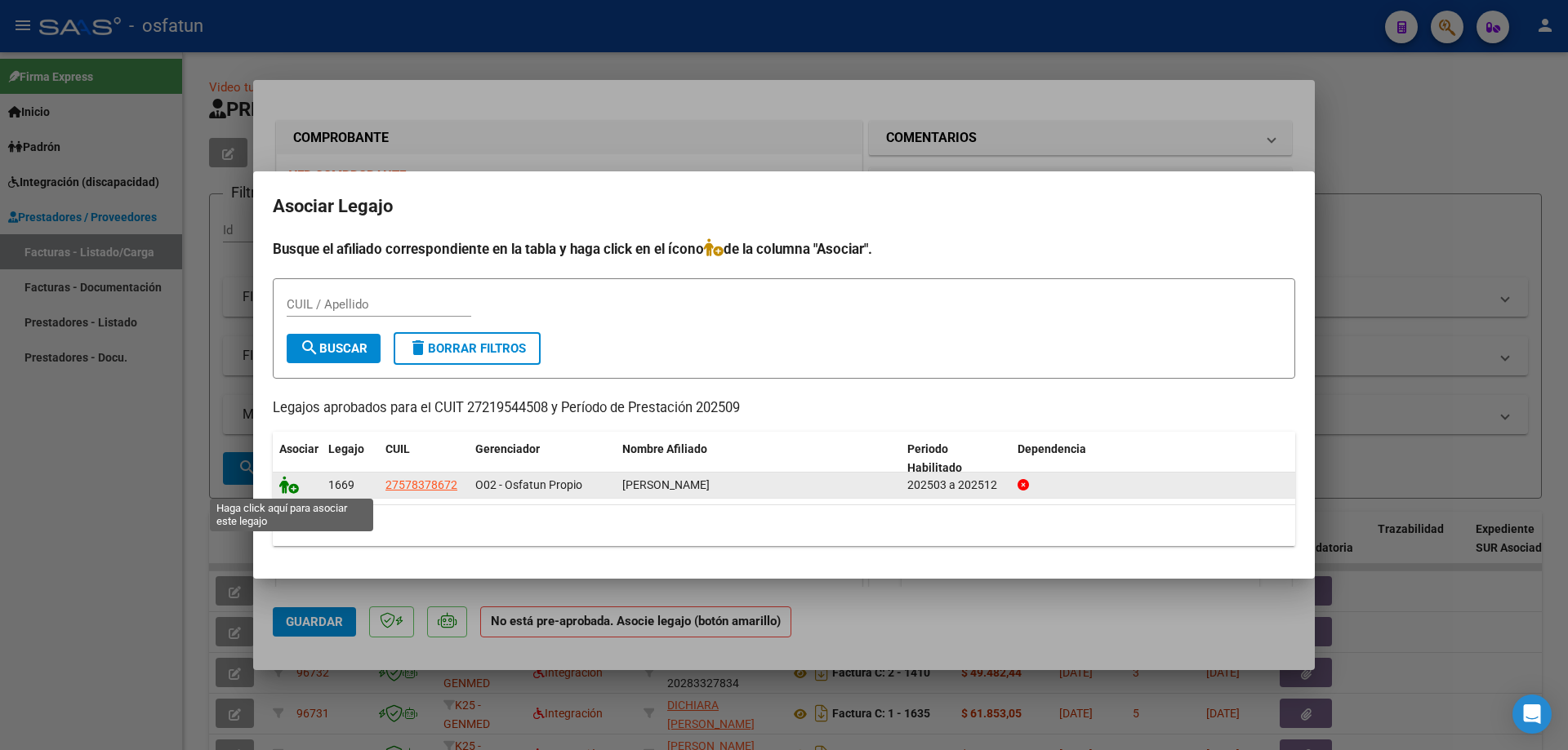
click at [291, 486] on icon at bounding box center [289, 484] width 20 height 18
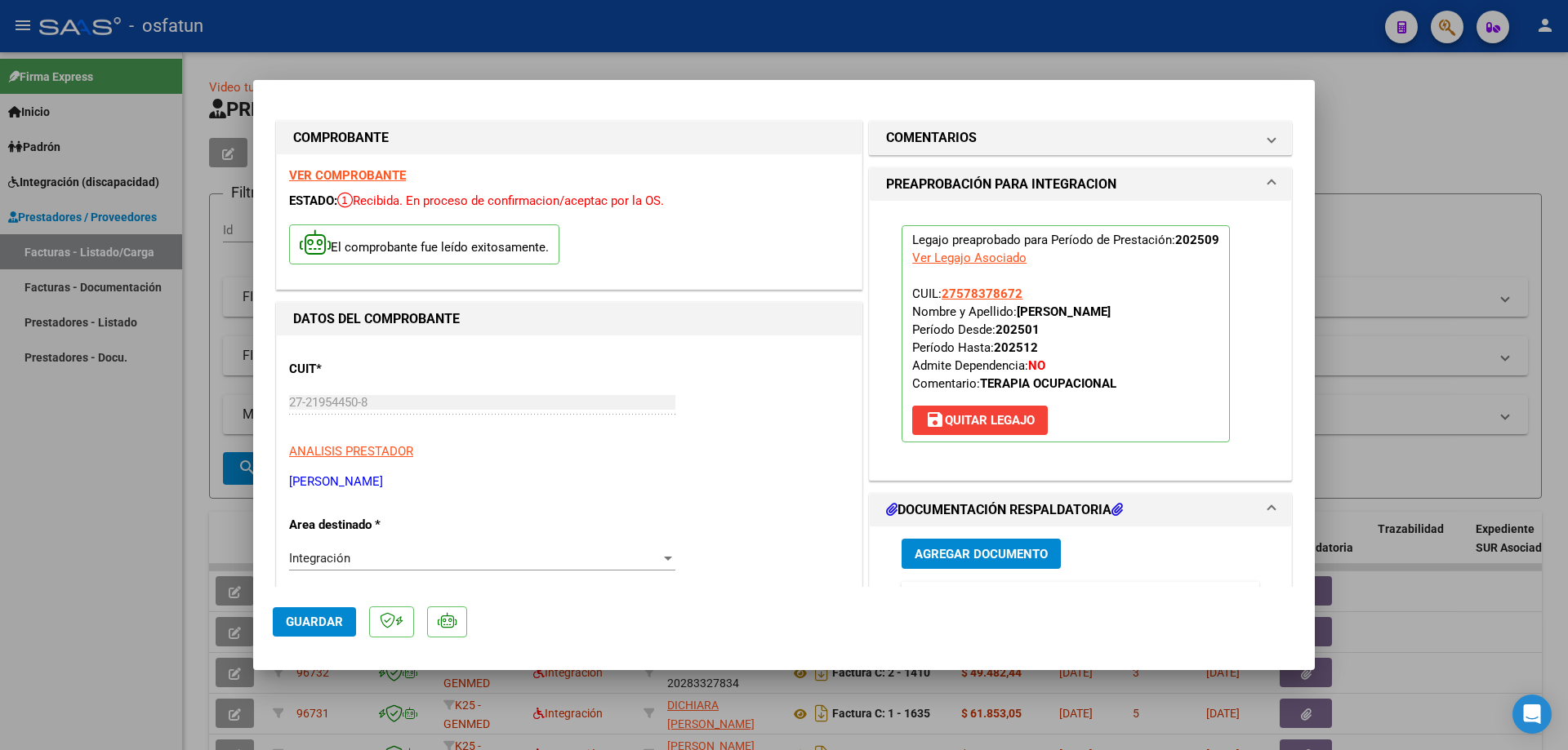
drag, startPoint x: 302, startPoint y: 624, endPoint x: 267, endPoint y: 618, distance: 35.5
click at [296, 492] on span "Guardar" at bounding box center [314, 621] width 57 height 14
click at [123, 492] on div at bounding box center [784, 375] width 1568 height 750
type input "$ 0,00"
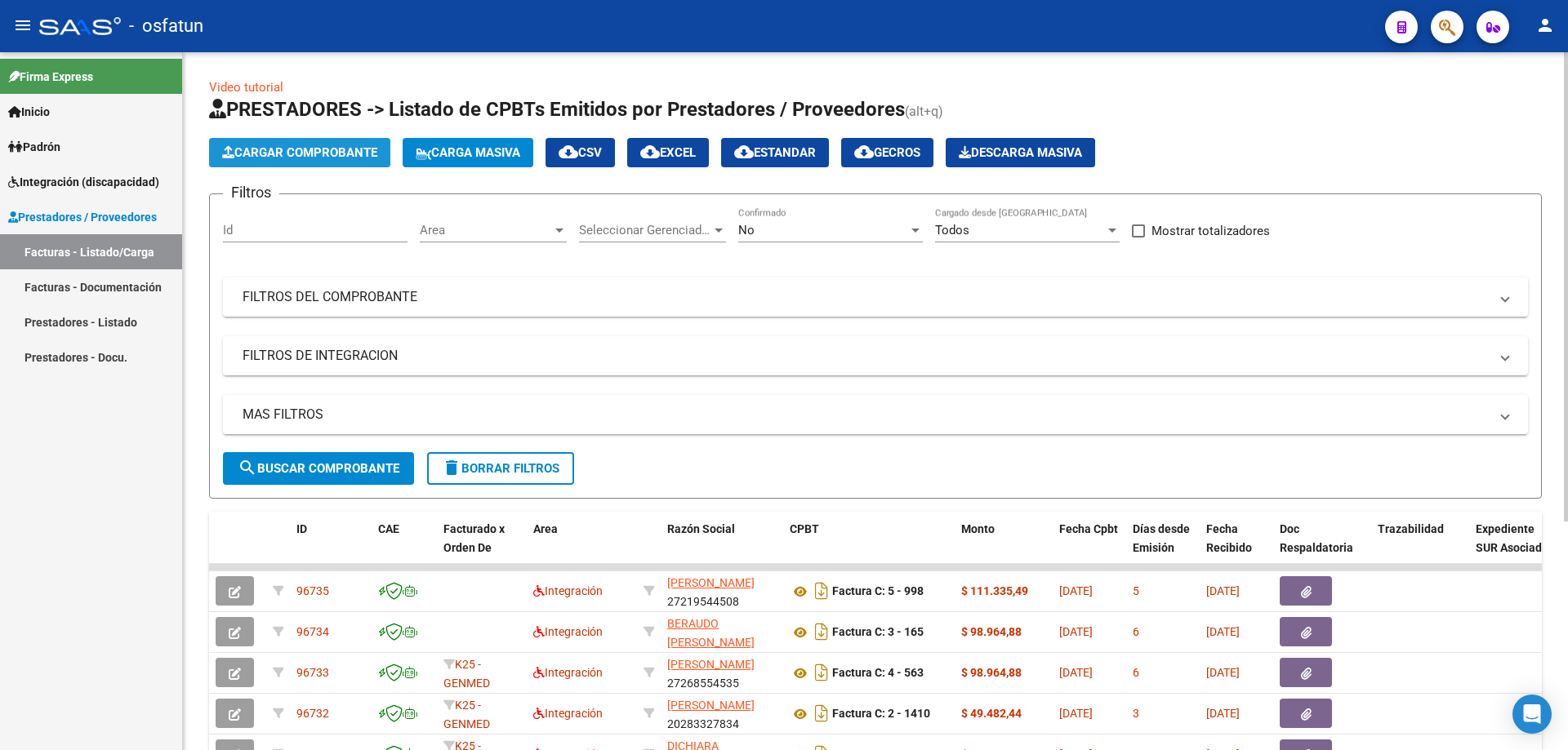
click at [330, 152] on span "Cargar Comprobante" at bounding box center [300, 152] width 155 height 14
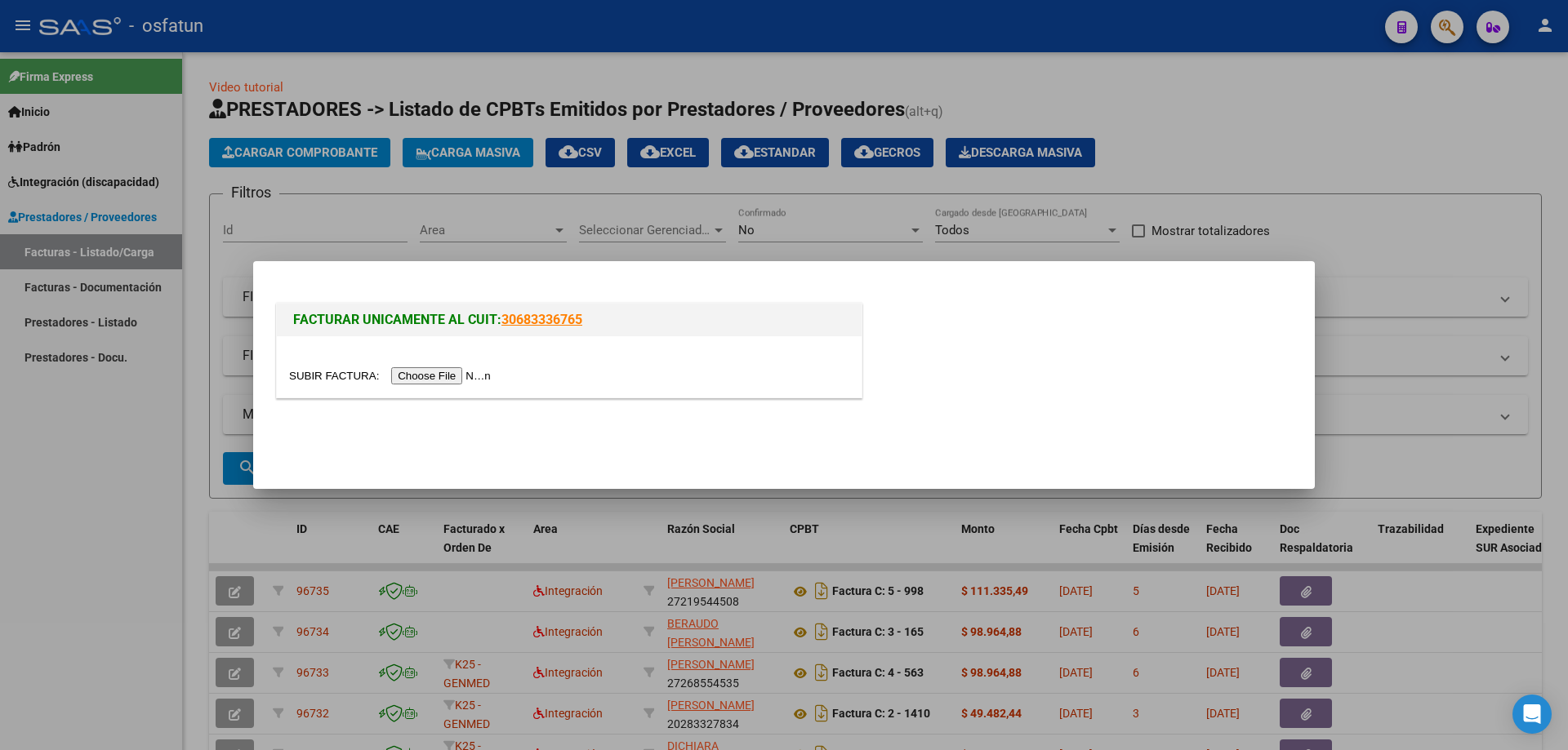
click at [434, 377] on input "file" at bounding box center [392, 375] width 207 height 17
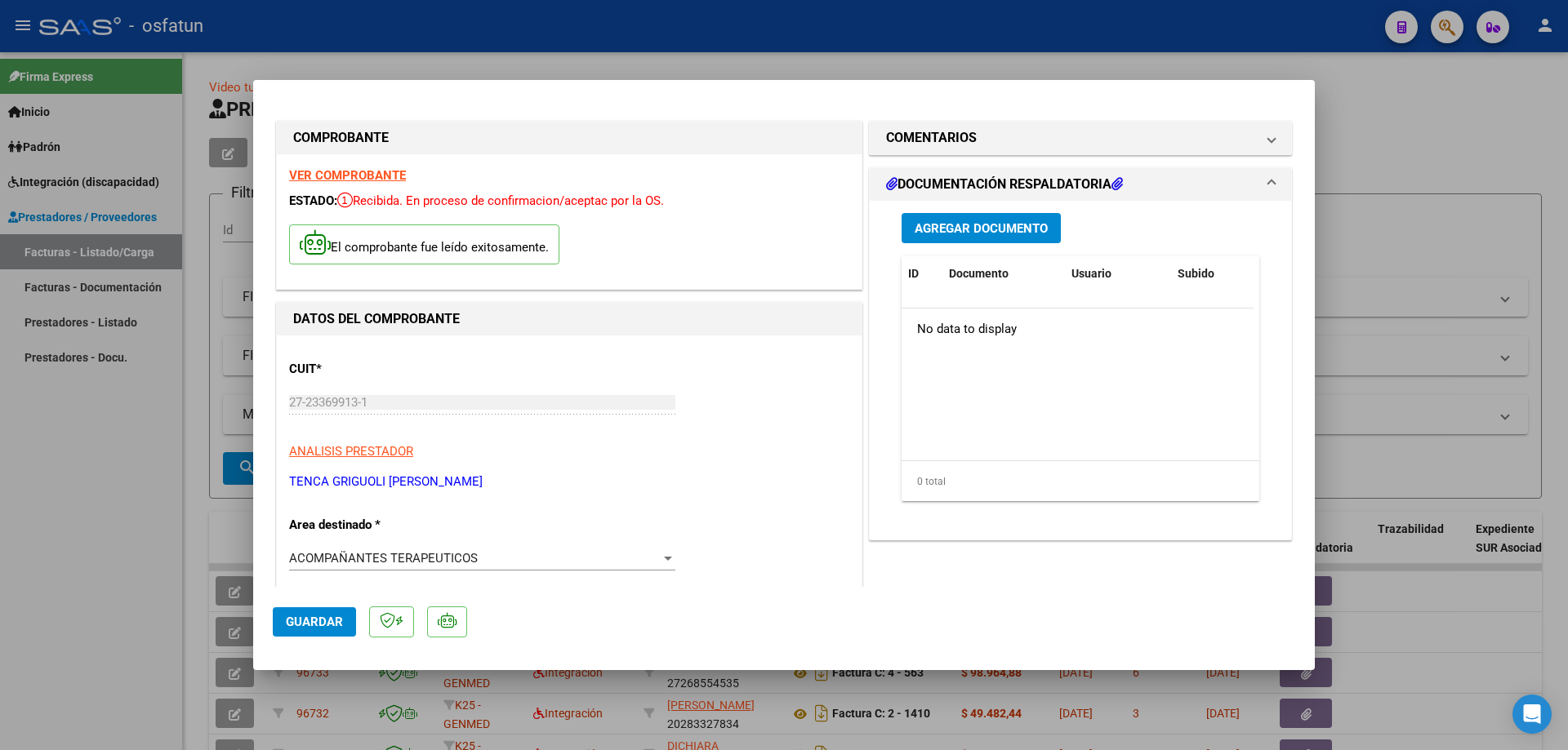
click at [833, 231] on span "Agregar Documento" at bounding box center [981, 228] width 133 height 14
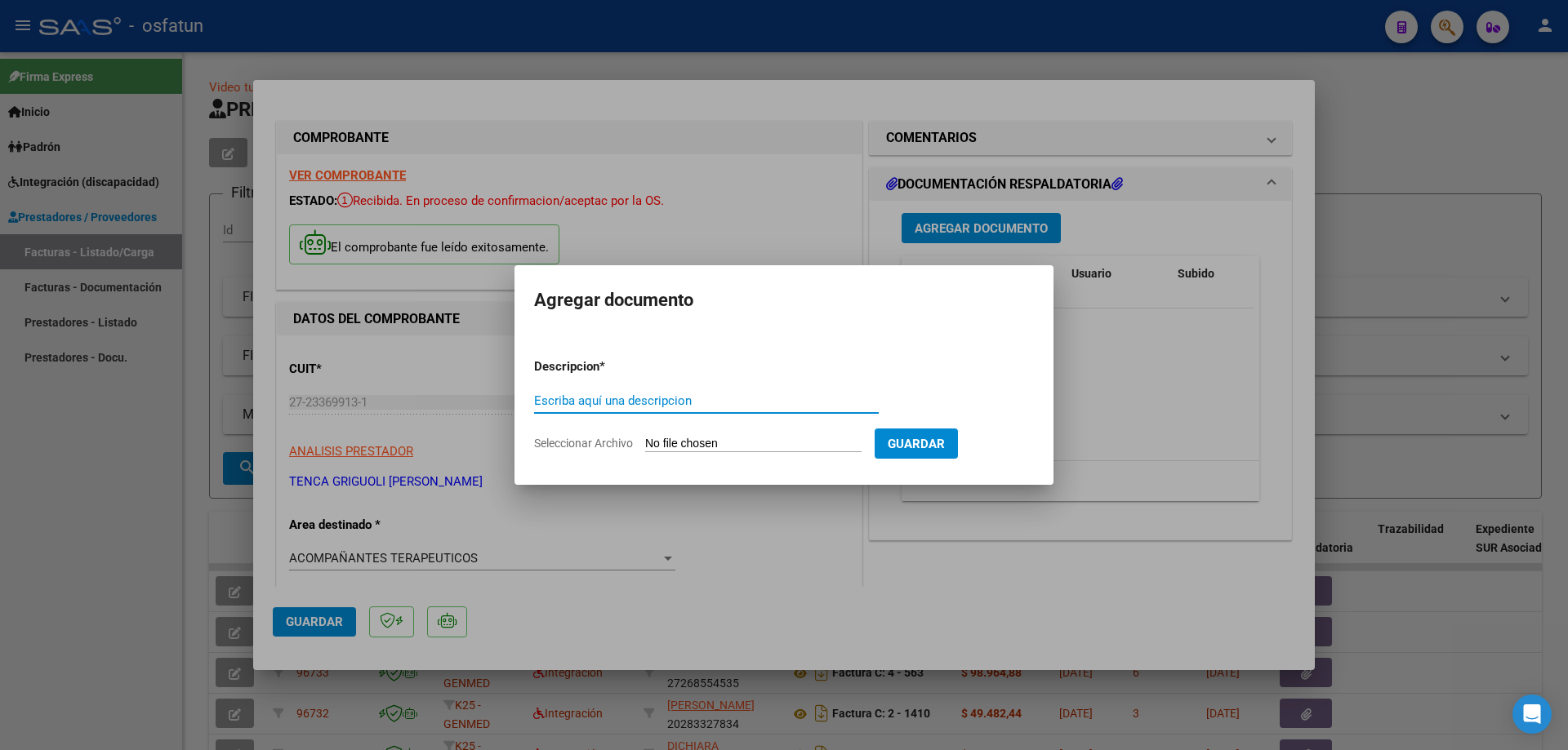
click at [670, 444] on input "Seleccionar Archivo" at bounding box center [753, 444] width 216 height 15
type input "C:\fakepath\WhatsApp Image [DATE] at 18 12 31.pdf"
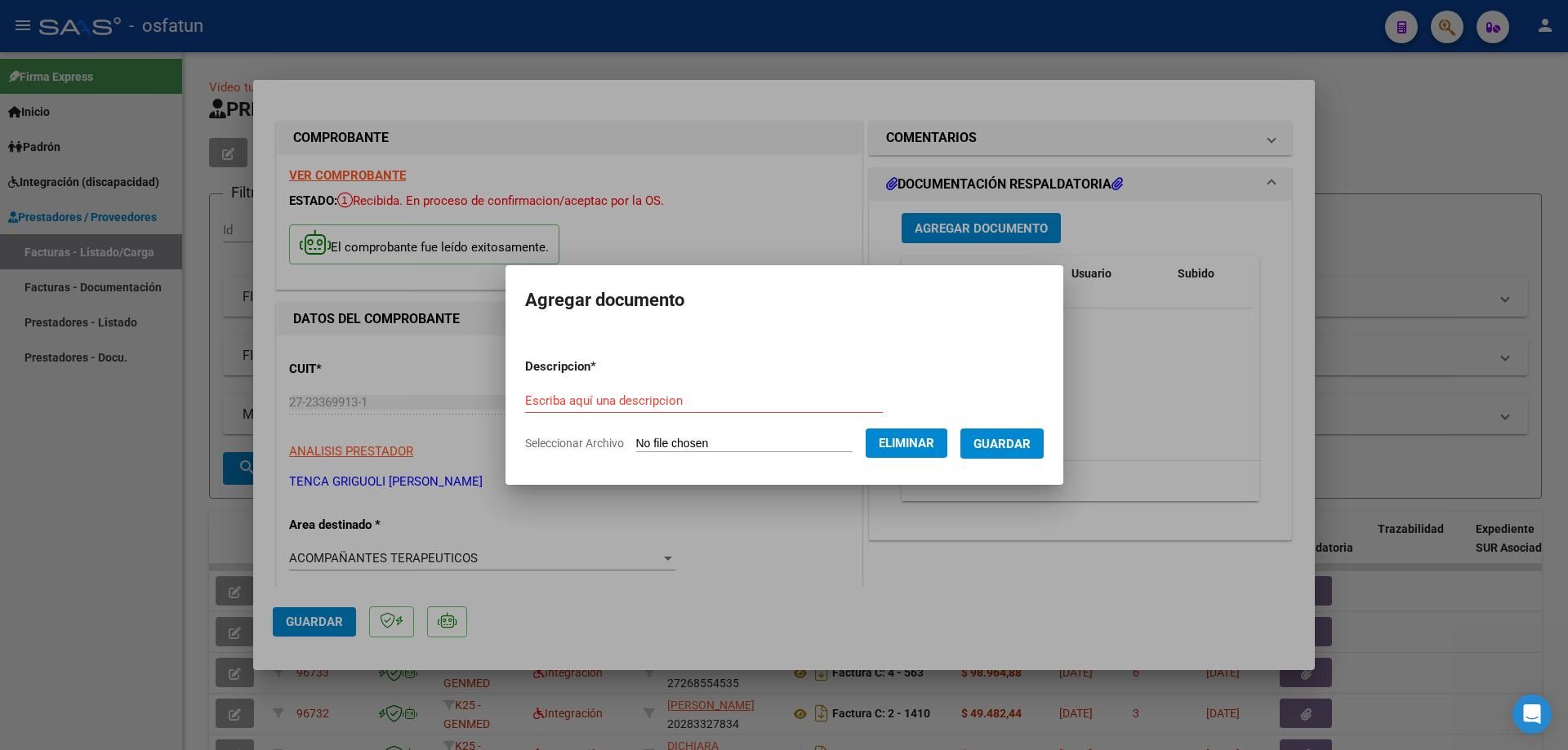
click at [525, 405] on input "Escriba aquí una descripcion" at bounding box center [704, 400] width 358 height 14
type input "a"
type input "Asistencia A.T 09 25"
click at [833, 445] on span "Guardar" at bounding box center [1002, 444] width 57 height 14
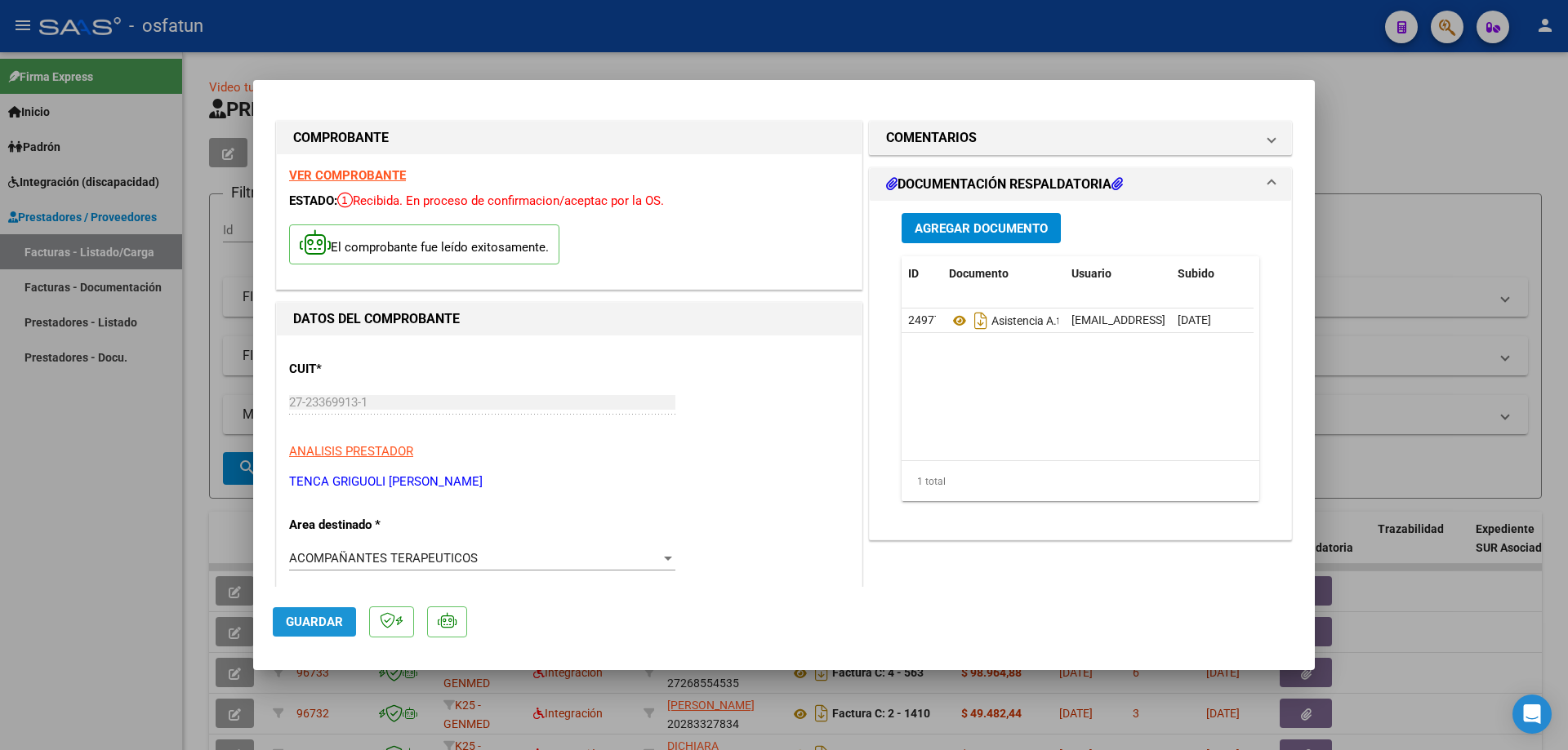
click at [291, 492] on span "Guardar" at bounding box center [314, 621] width 57 height 14
click at [321, 492] on span "Guardar" at bounding box center [314, 621] width 57 height 14
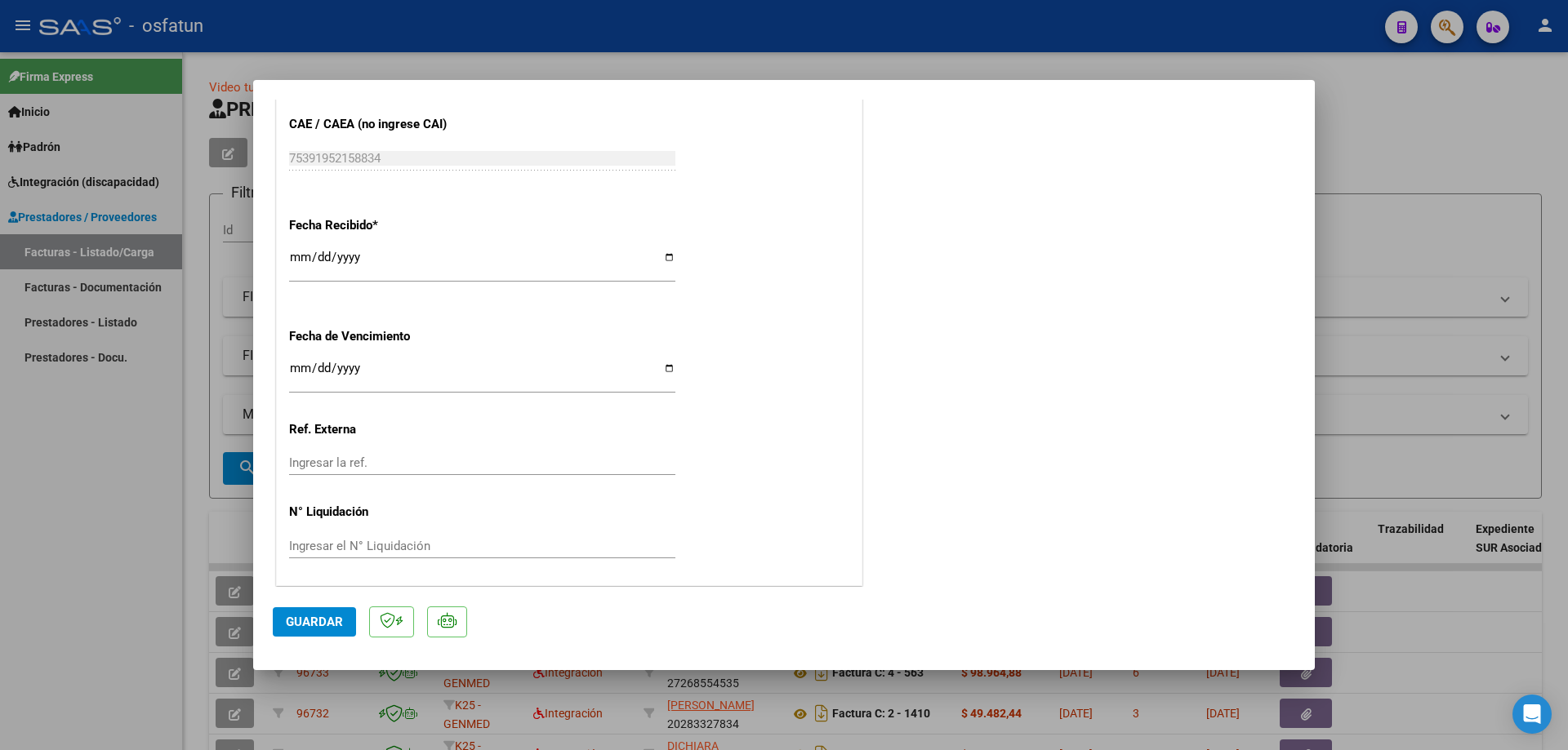
scroll to position [992, 0]
click at [83, 492] on div at bounding box center [784, 375] width 1568 height 750
type input "$ 0,00"
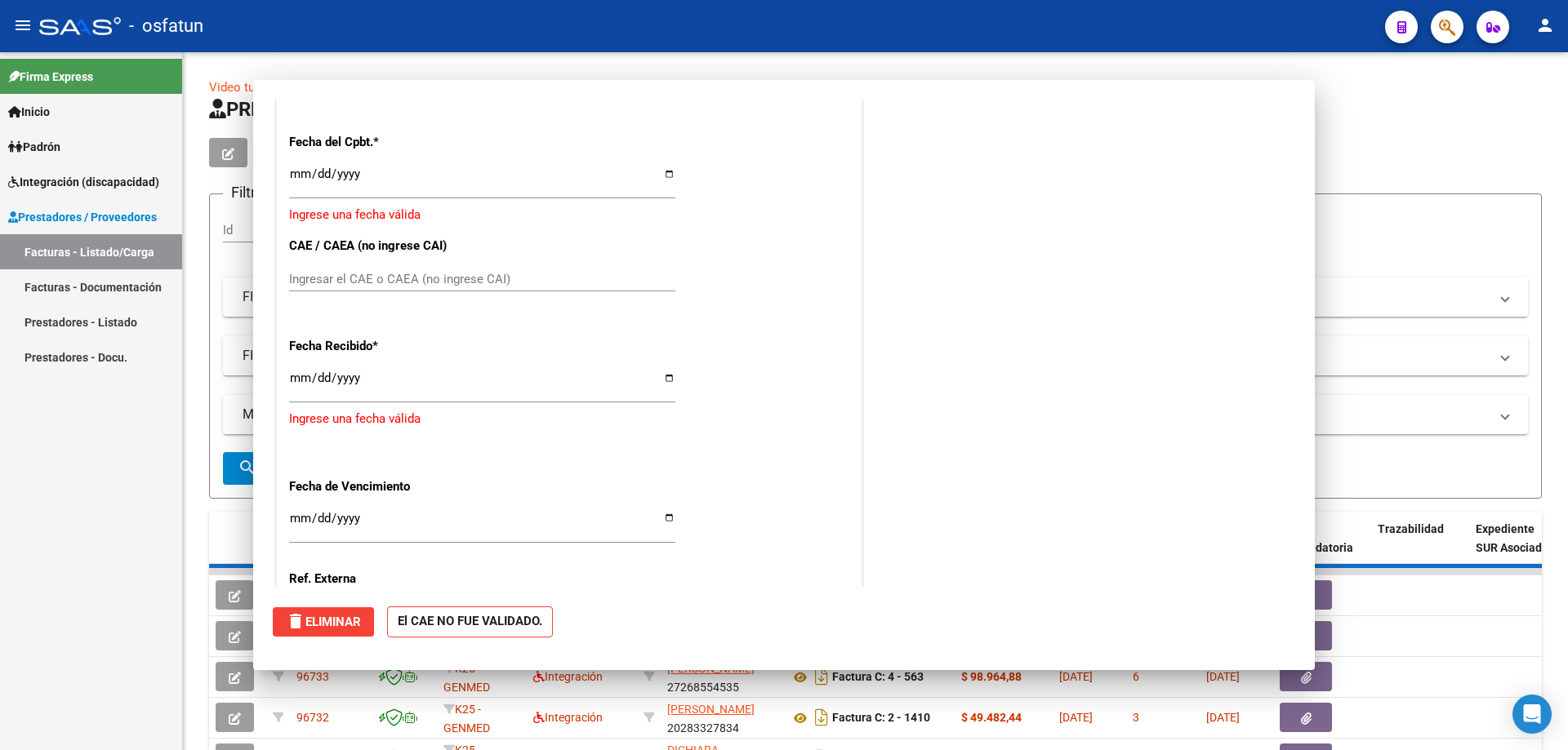
scroll to position [1105, 0]
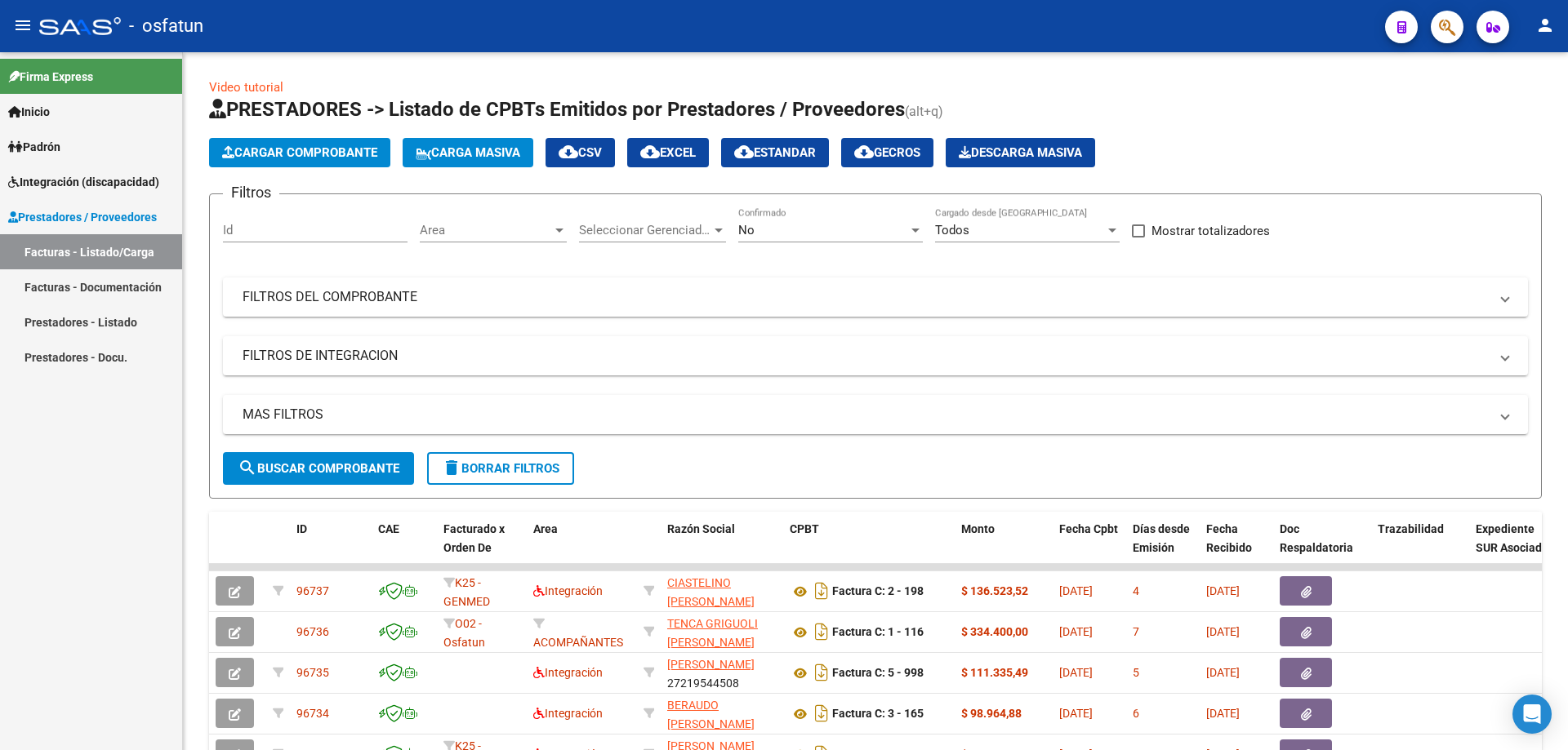
click at [46, 178] on span "Integración (discapacidad)" at bounding box center [83, 181] width 151 height 18
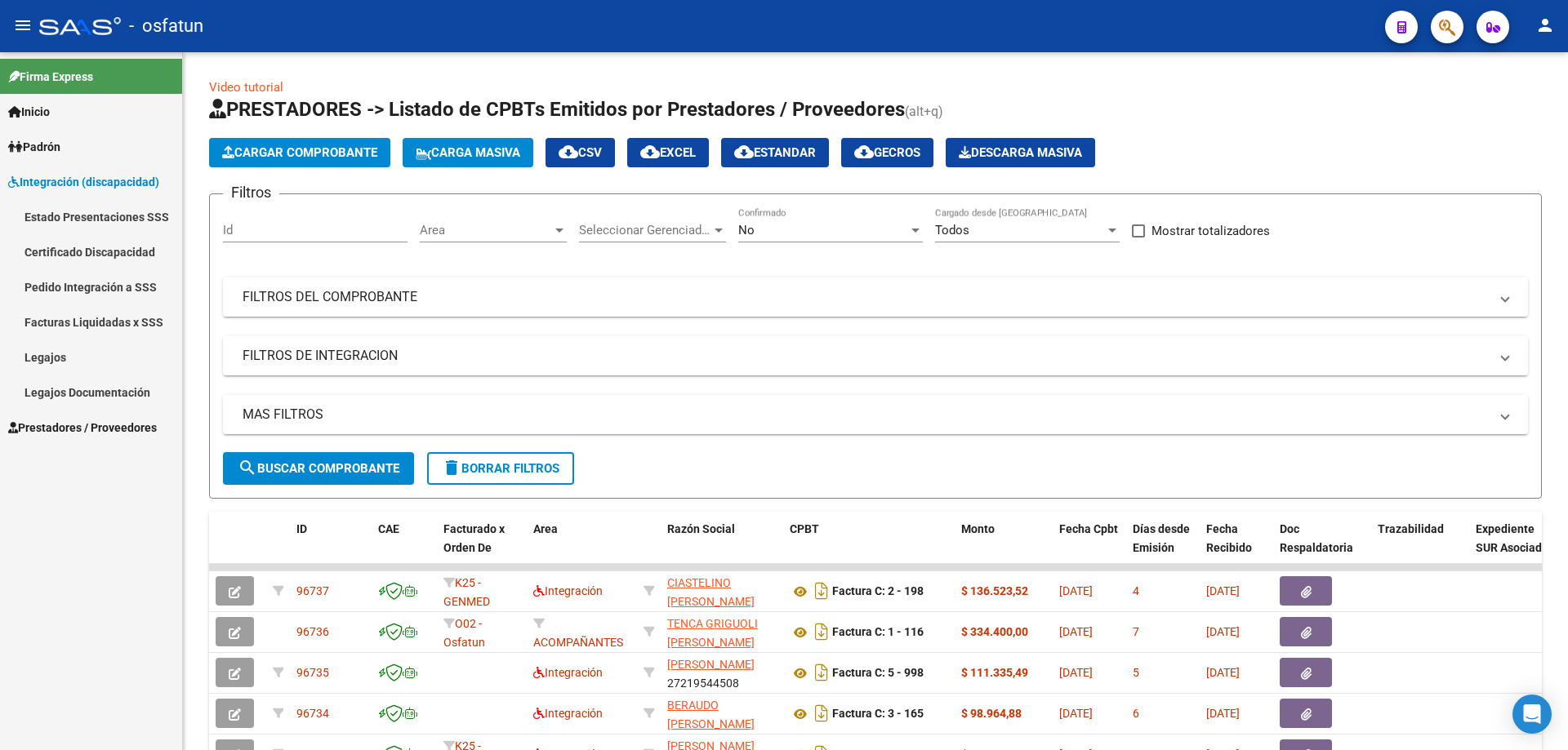
click at [60, 356] on link "Legajos" at bounding box center [91, 357] width 182 height 35
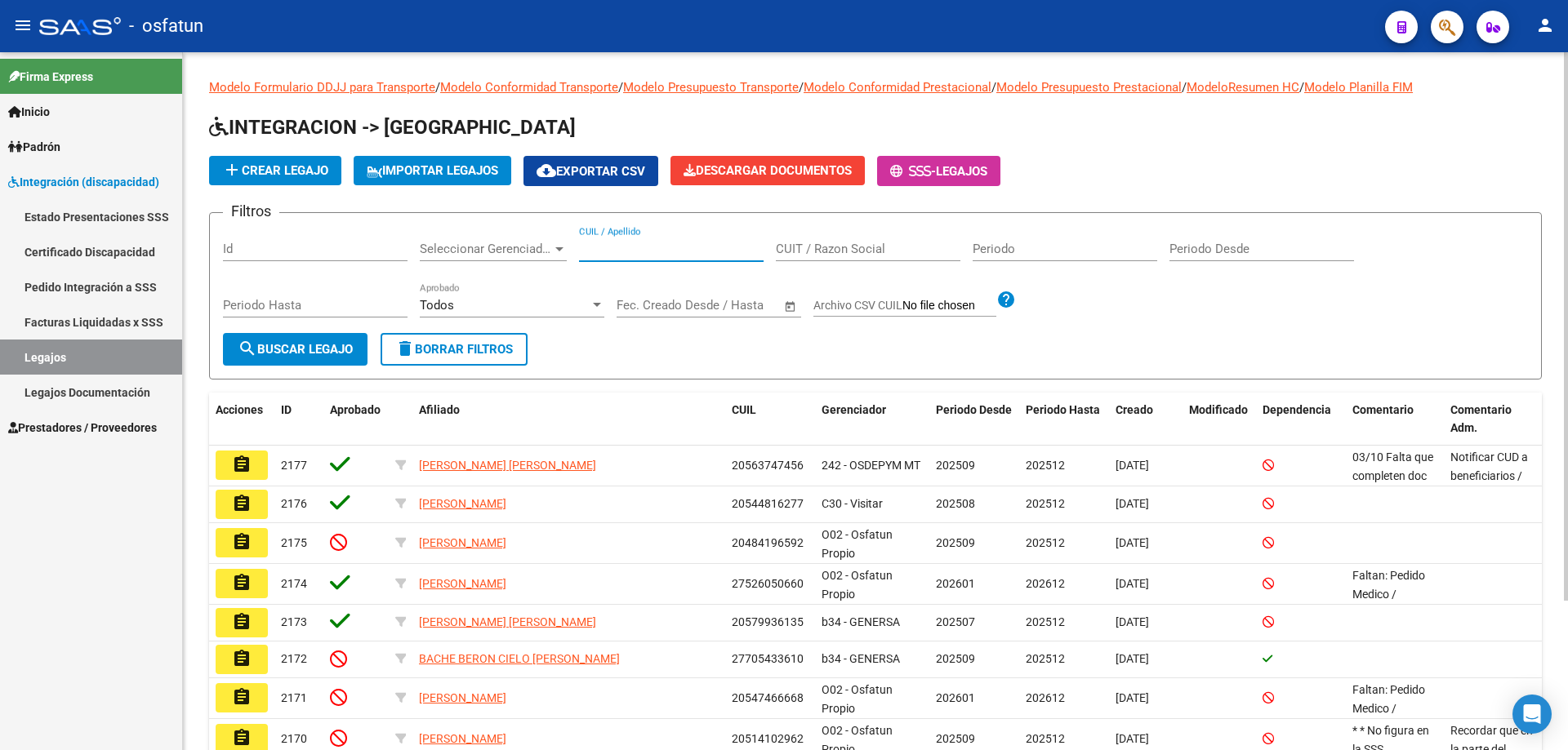
click at [603, 249] on input "CUIL / Apellido" at bounding box center [671, 249] width 185 height 14
type input "[PERSON_NAME]"
click at [275, 354] on span "search Buscar Legajo" at bounding box center [295, 349] width 115 height 14
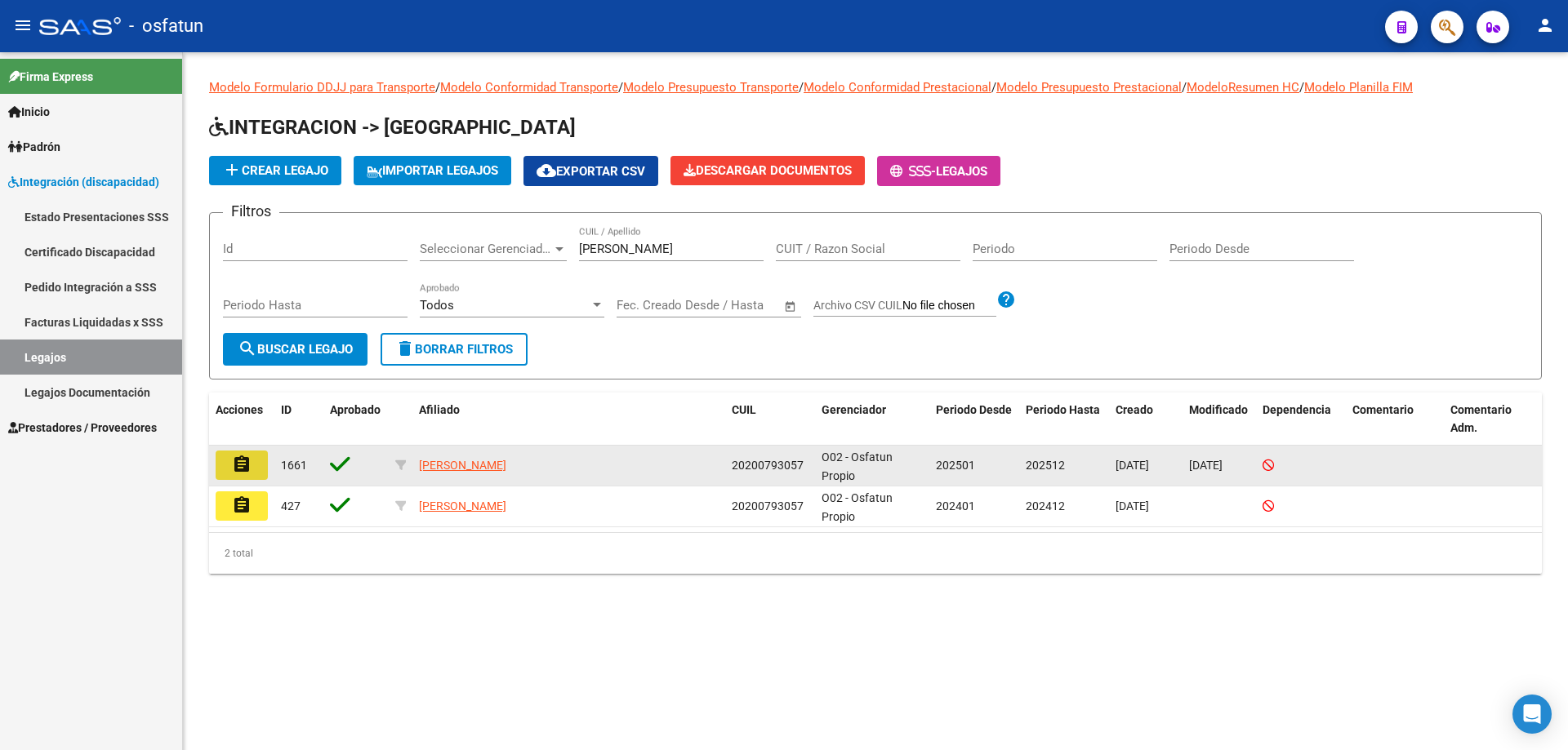
click at [241, 464] on mat-icon "assignment" at bounding box center [241, 464] width 20 height 20
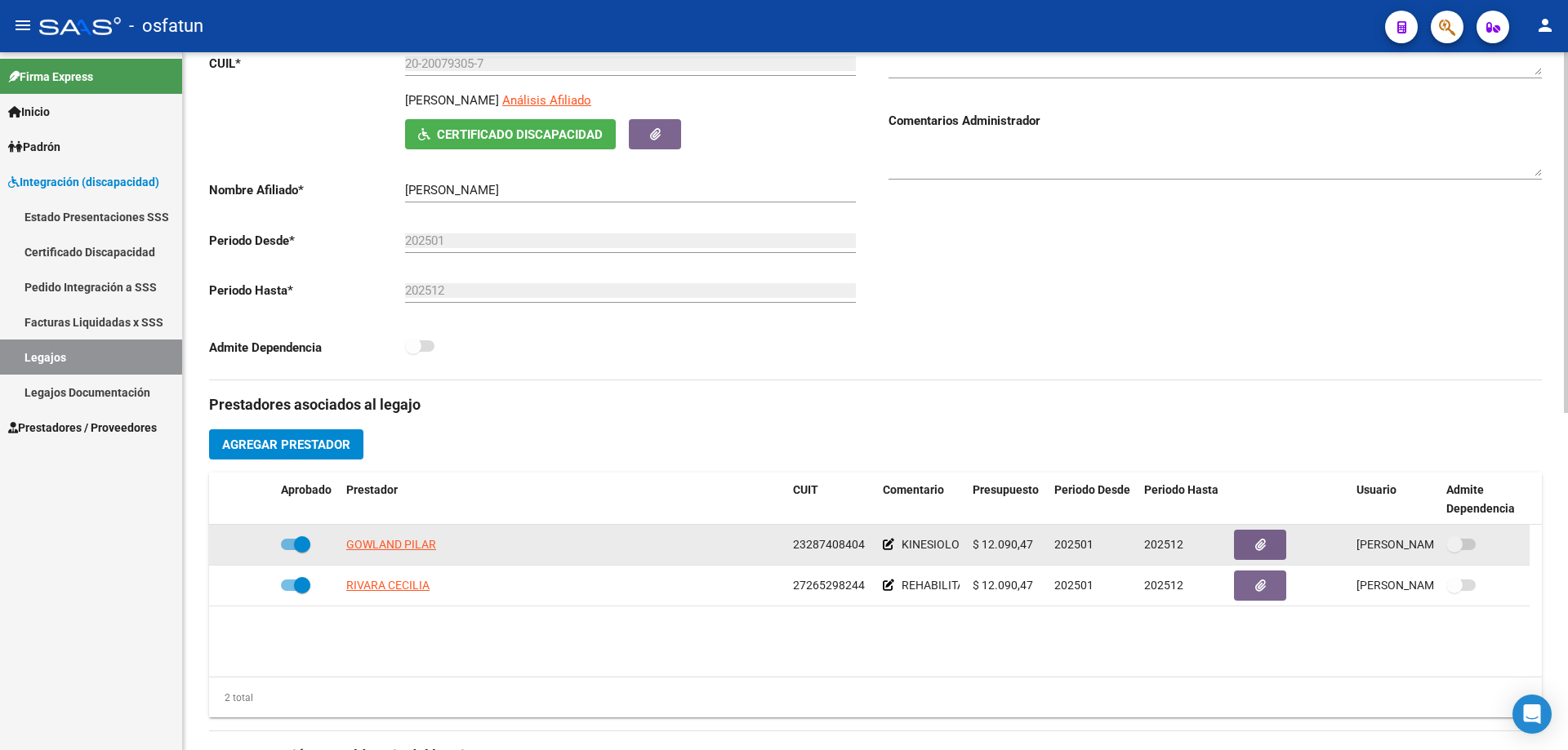
scroll to position [327, 0]
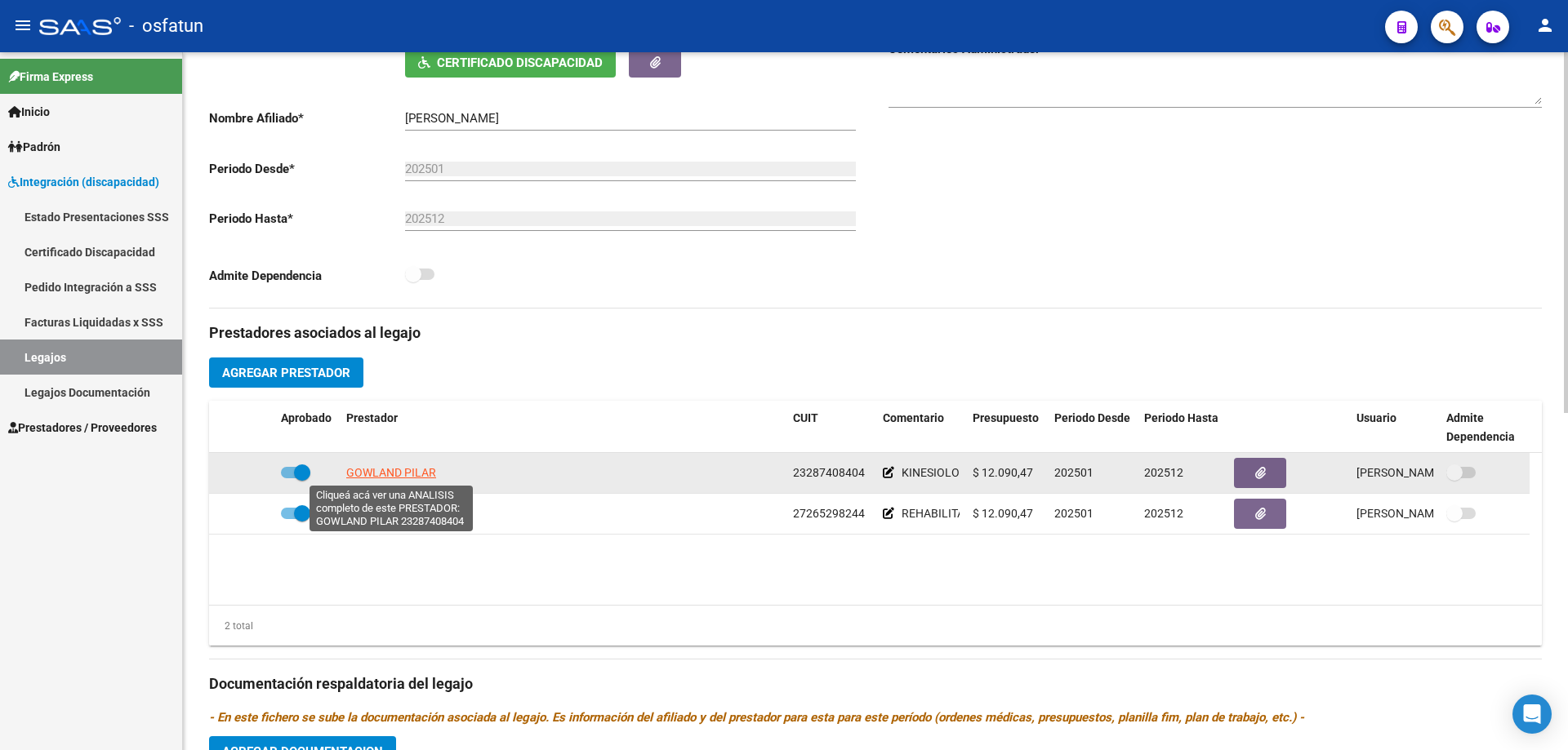
click at [361, 469] on span "GOWLAND PILAR" at bounding box center [391, 472] width 89 height 13
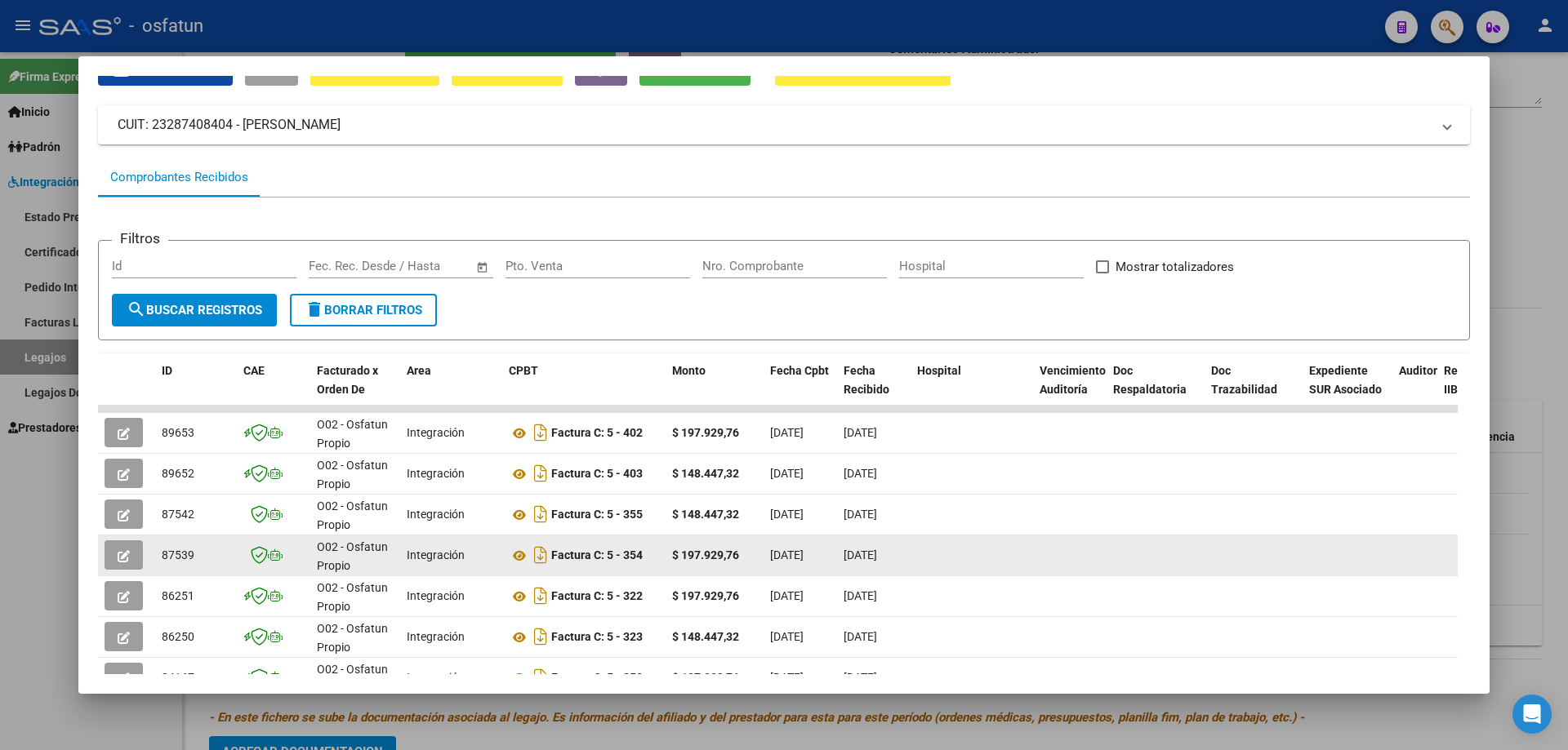
scroll to position [82, 0]
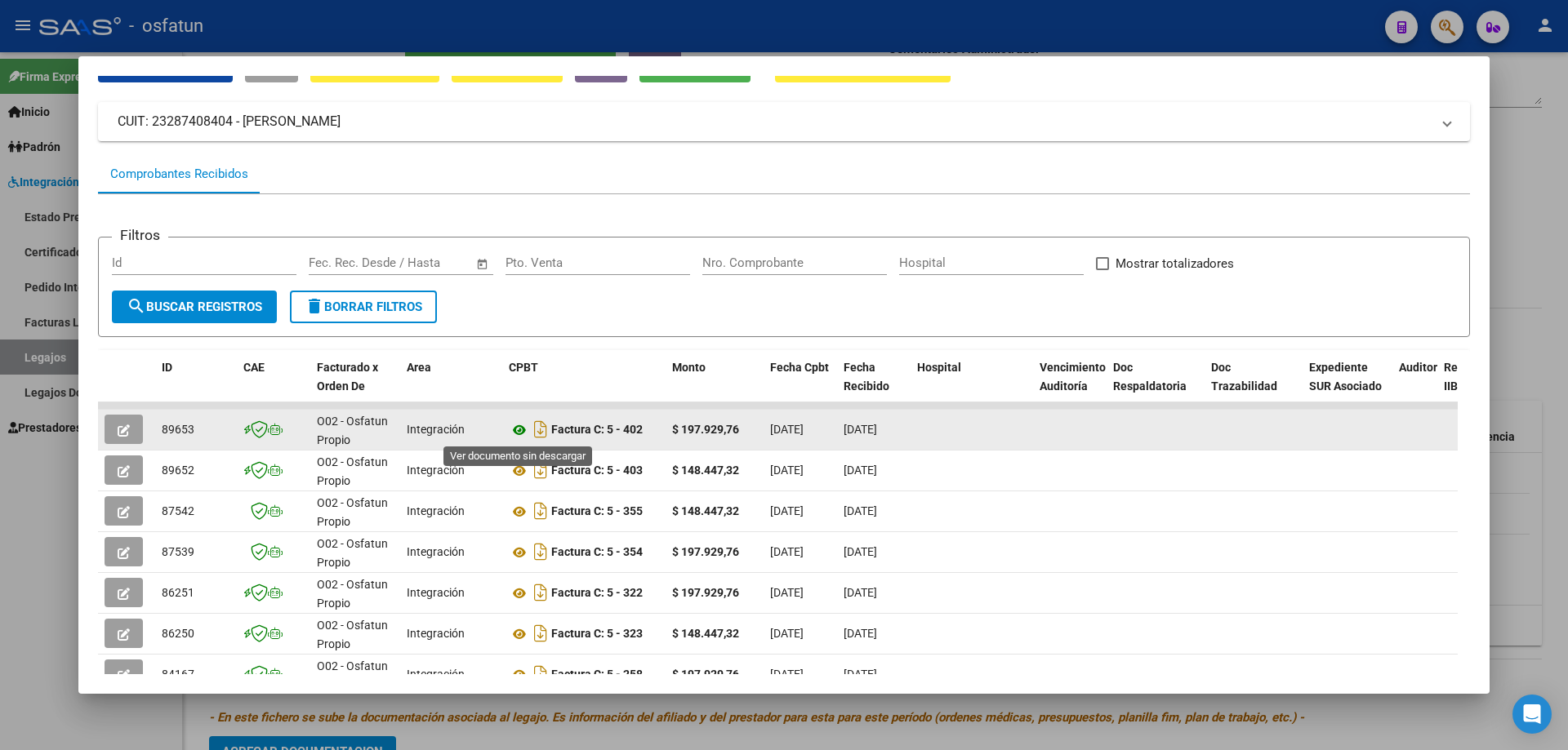
click at [520, 430] on icon at bounding box center [519, 430] width 21 height 20
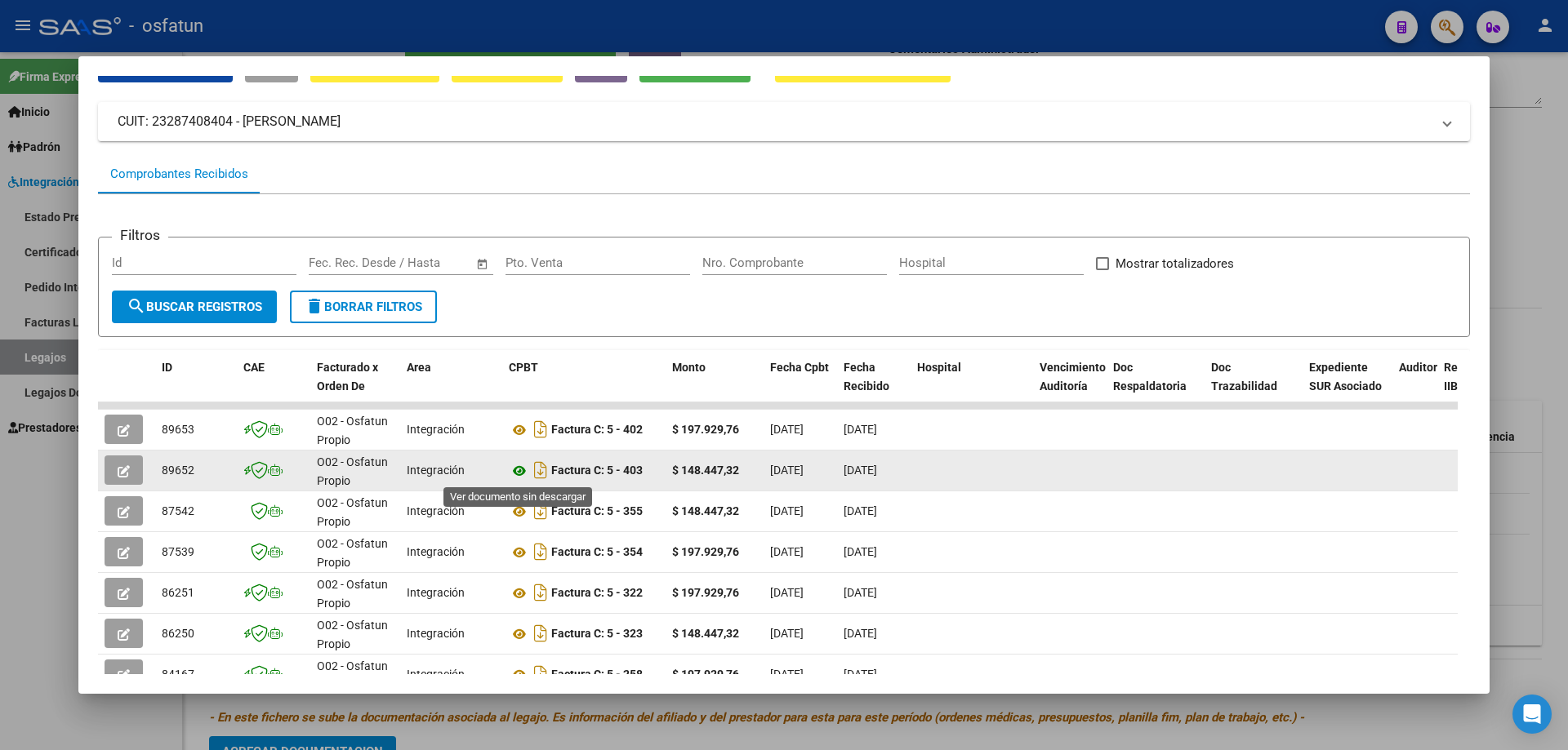
click at [520, 471] on icon at bounding box center [519, 471] width 21 height 20
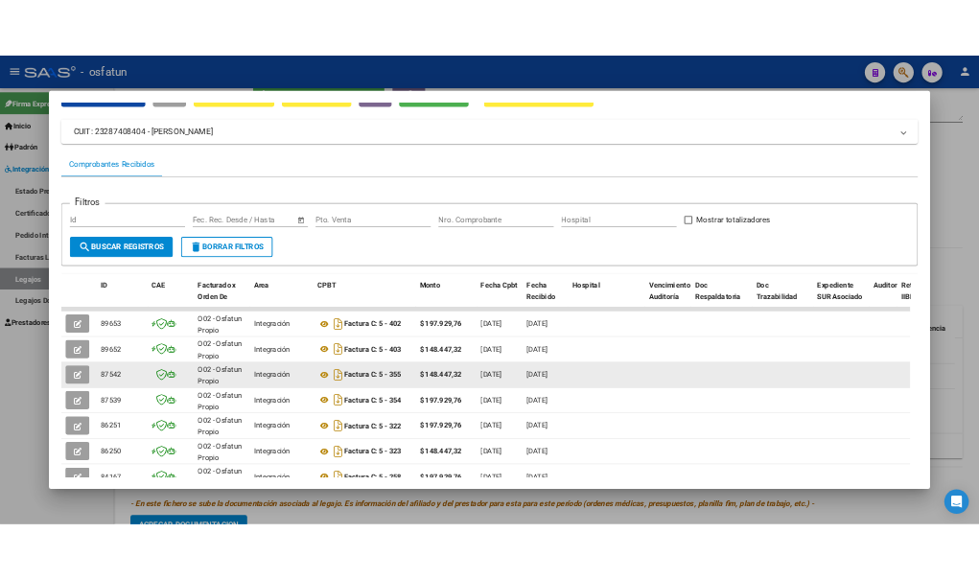
scroll to position [0, 0]
